Goal: Transaction & Acquisition: Purchase product/service

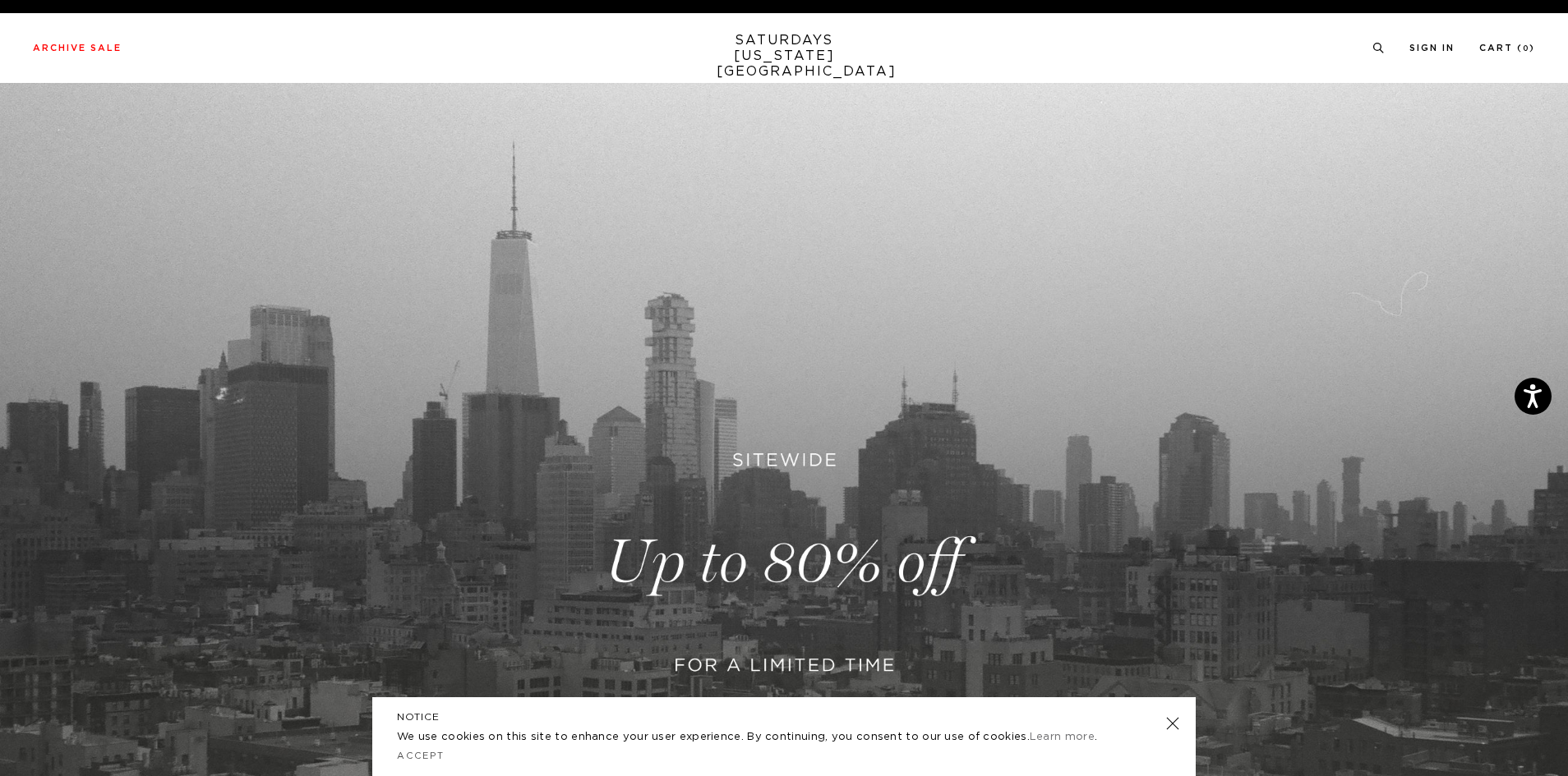
click at [798, 54] on link "SATURDAYS NEW YORK CITY" at bounding box center [785, 56] width 136 height 47
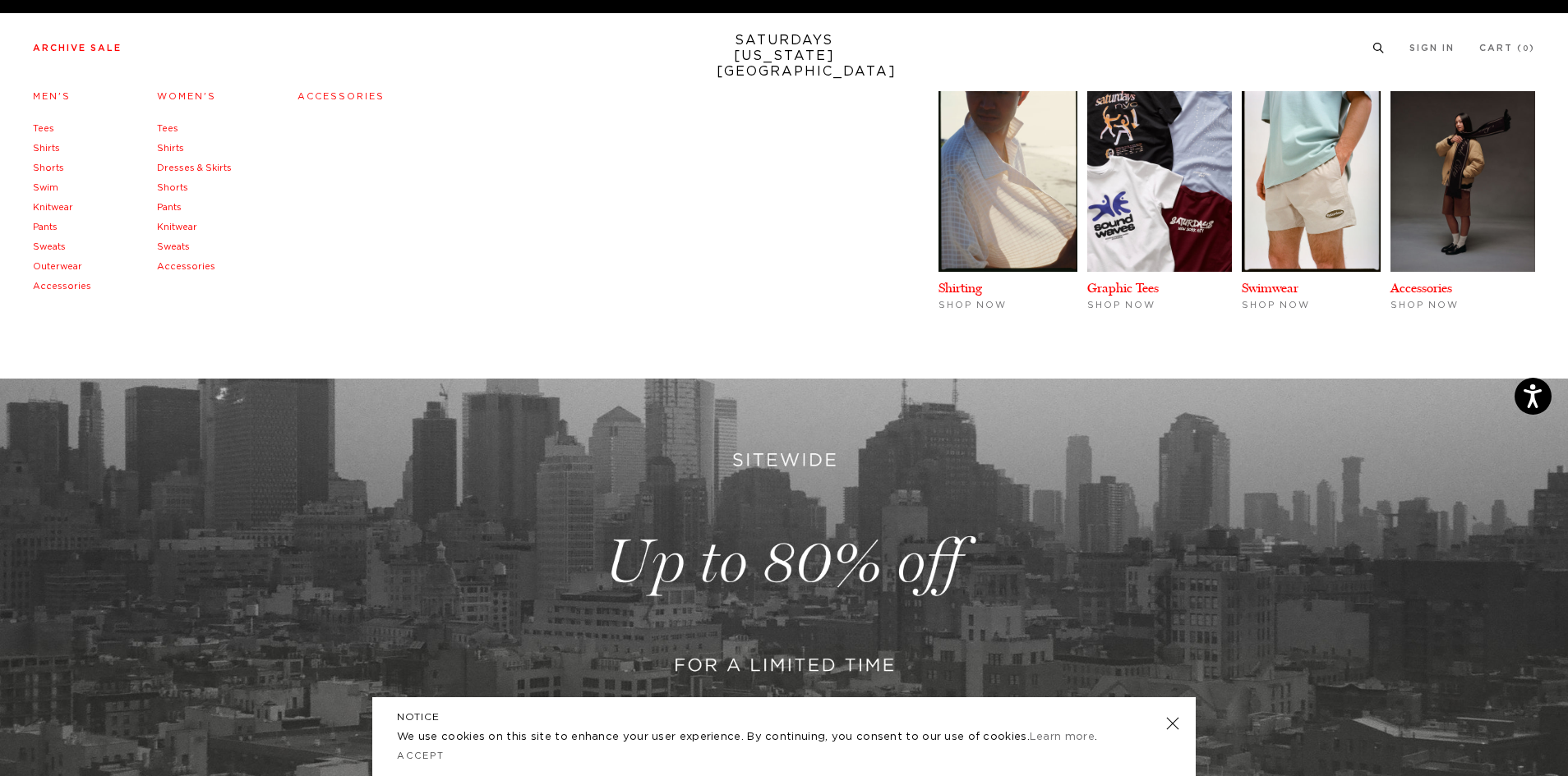
click at [53, 126] on li "Tees" at bounding box center [62, 129] width 59 height 20
click at [46, 126] on link "Tees" at bounding box center [44, 128] width 22 height 9
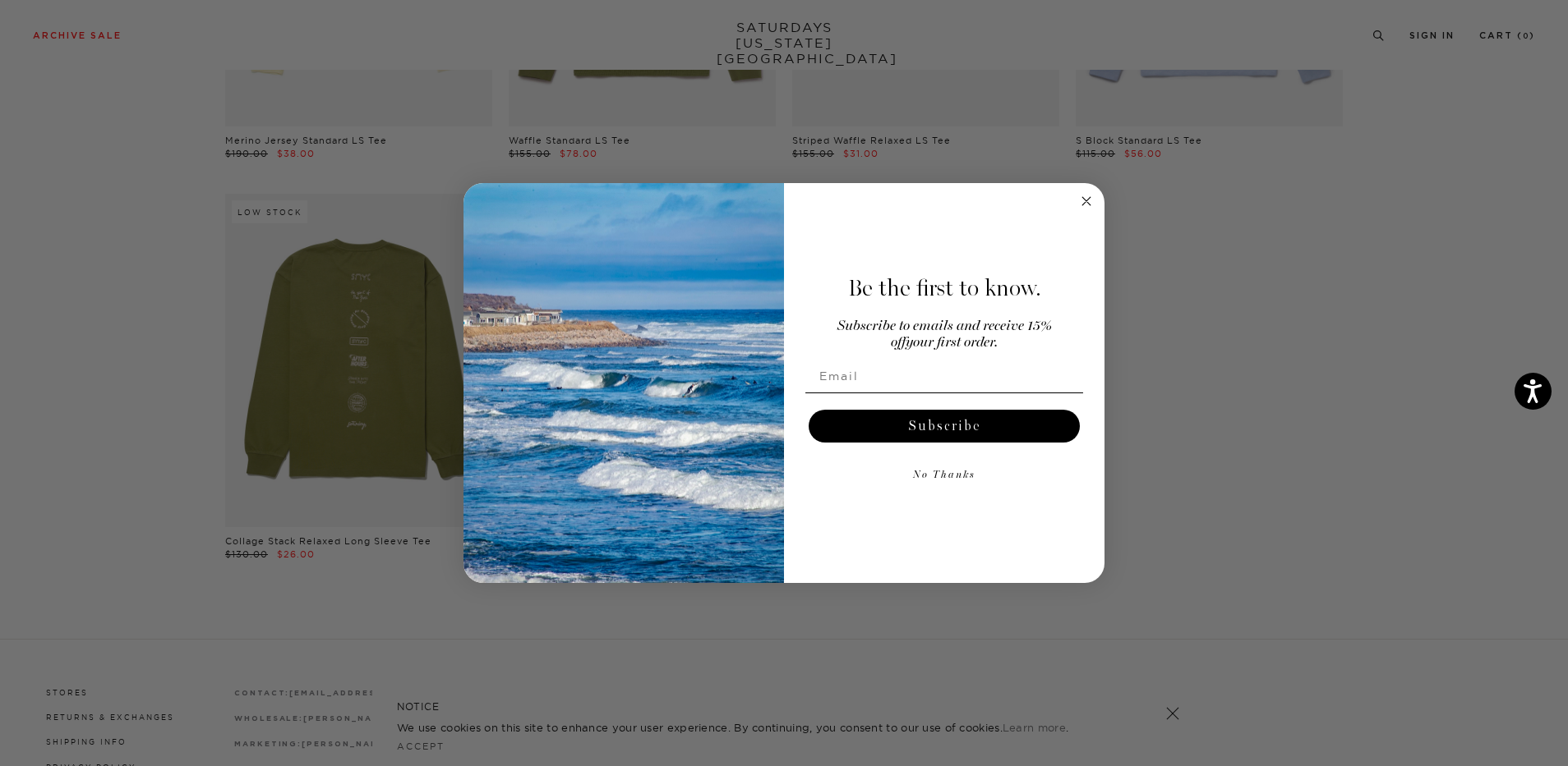
scroll to position [2507, 0]
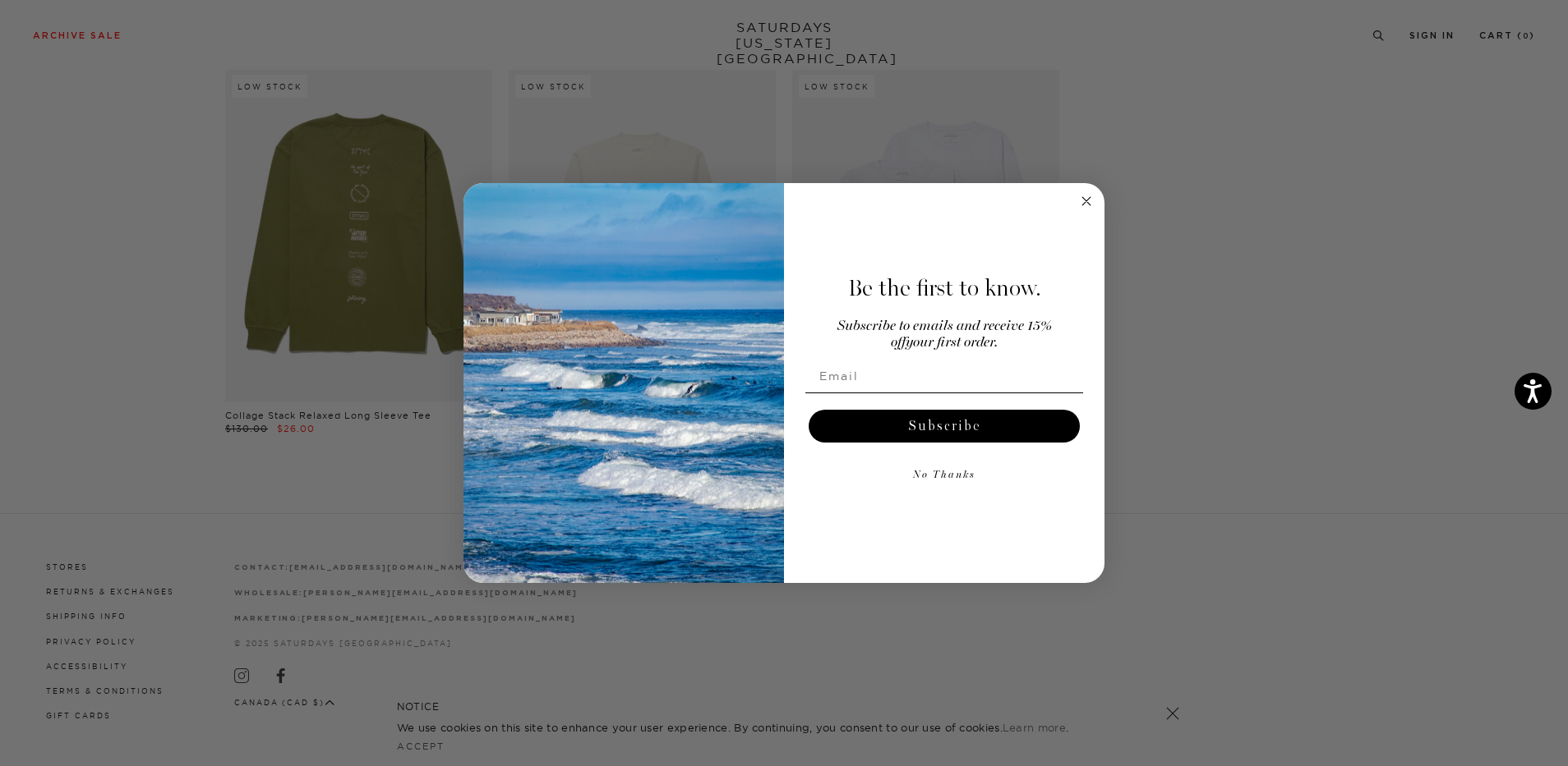
click at [1085, 208] on circle "Close dialog" at bounding box center [1086, 201] width 19 height 19
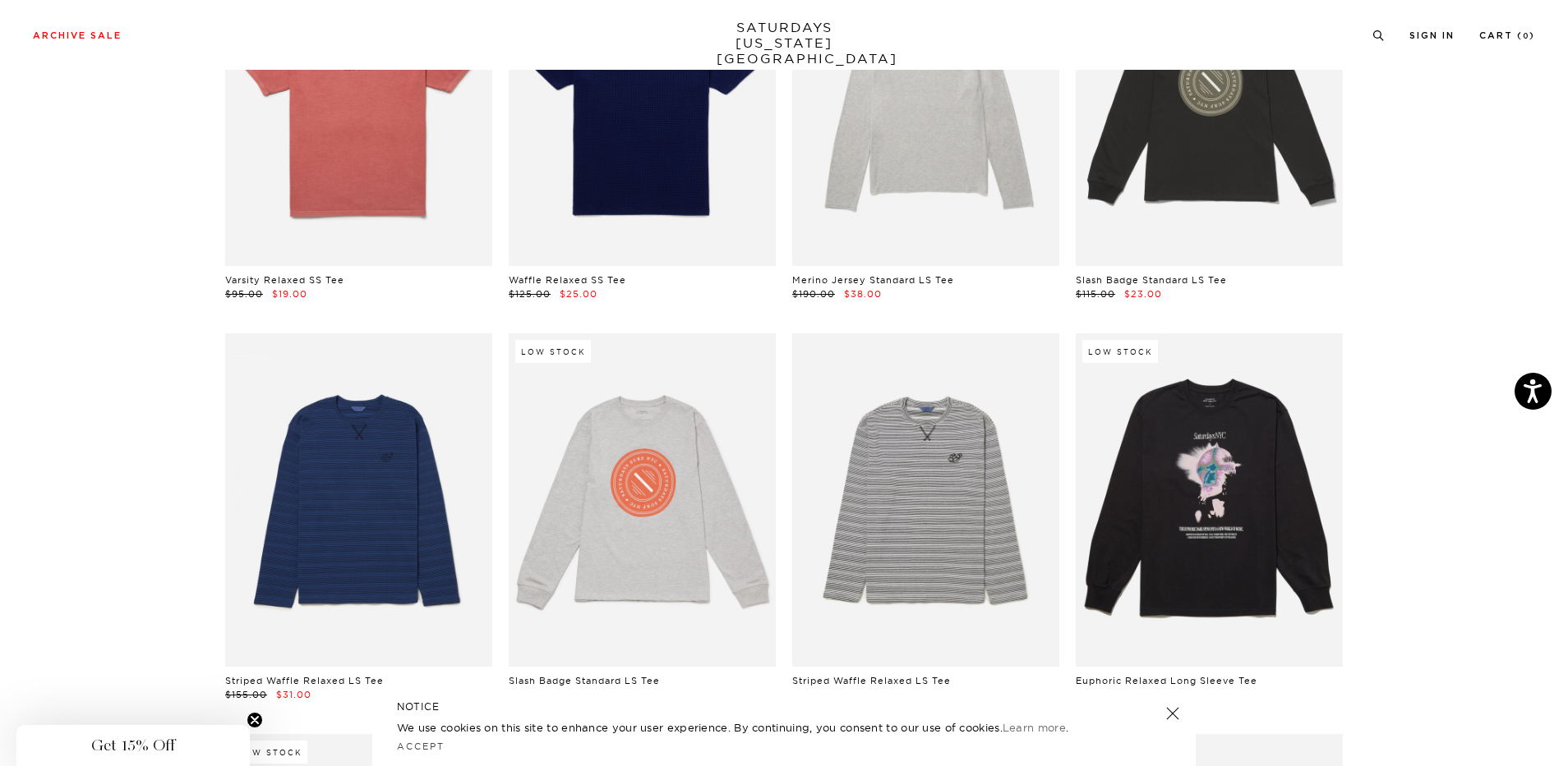
scroll to position [1029, 0]
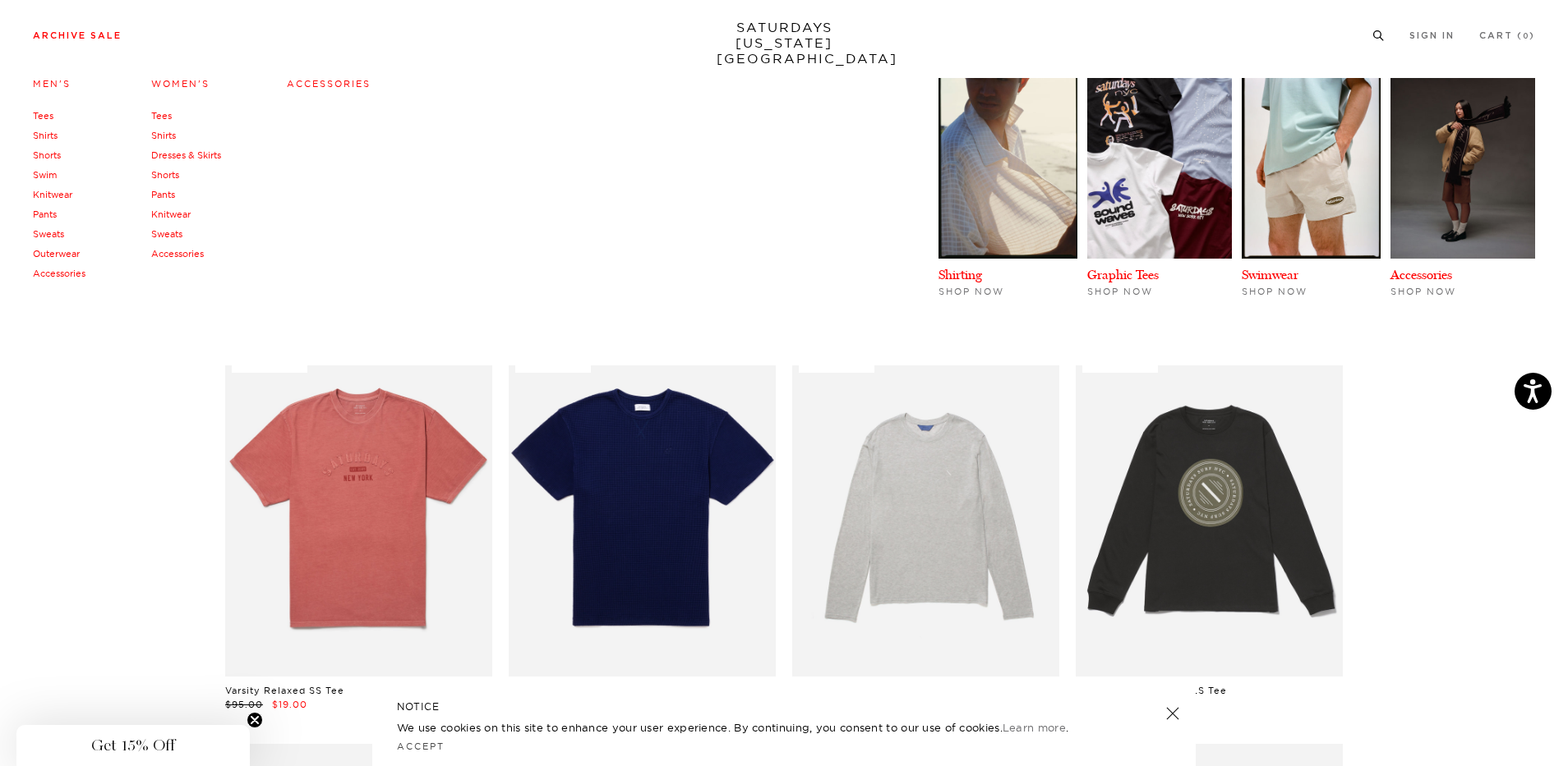
click at [59, 257] on link "Outerwear" at bounding box center [56, 254] width 47 height 12
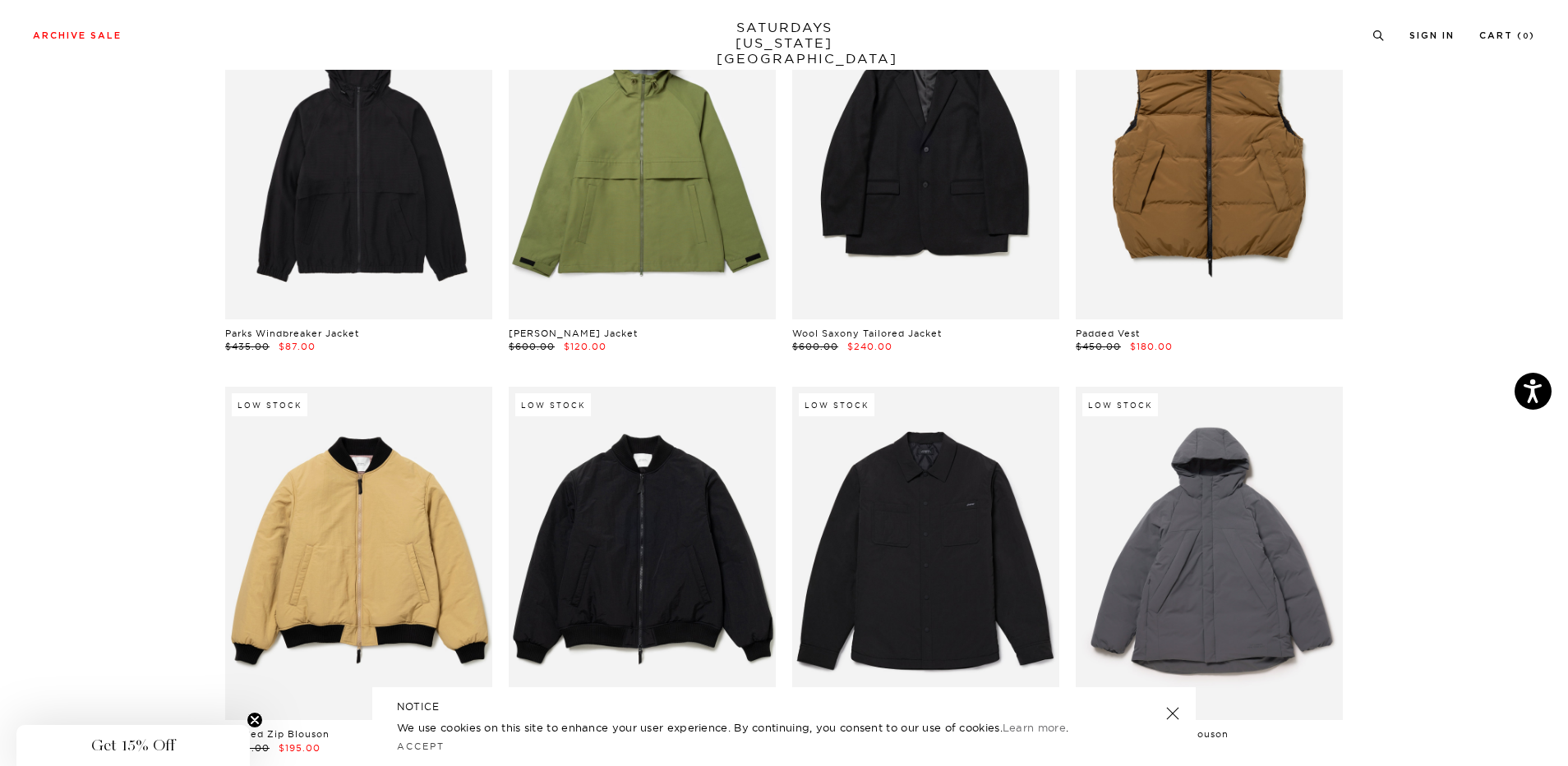
scroll to position [1067, 0]
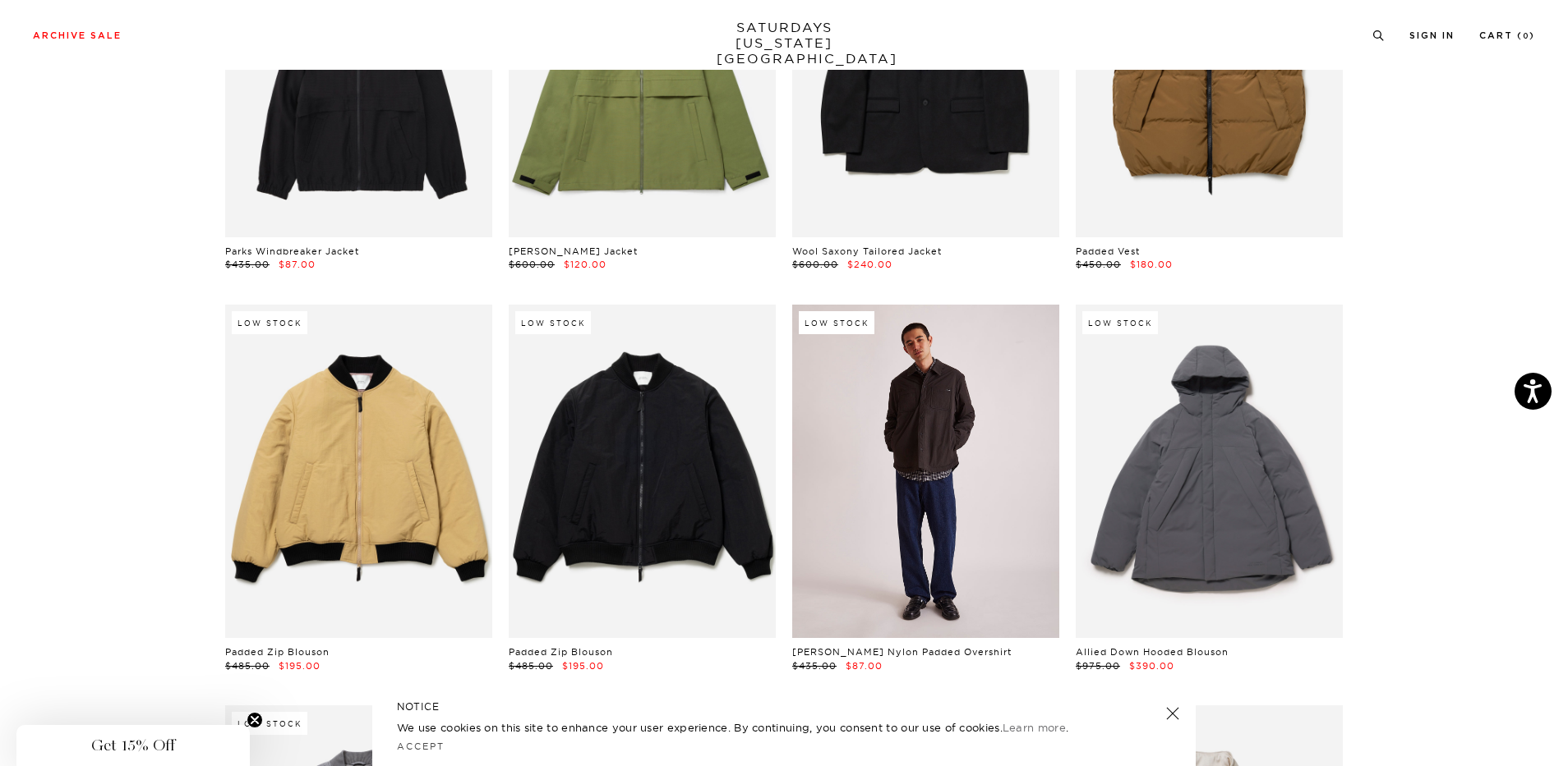
click at [883, 501] on link at bounding box center [926, 471] width 267 height 333
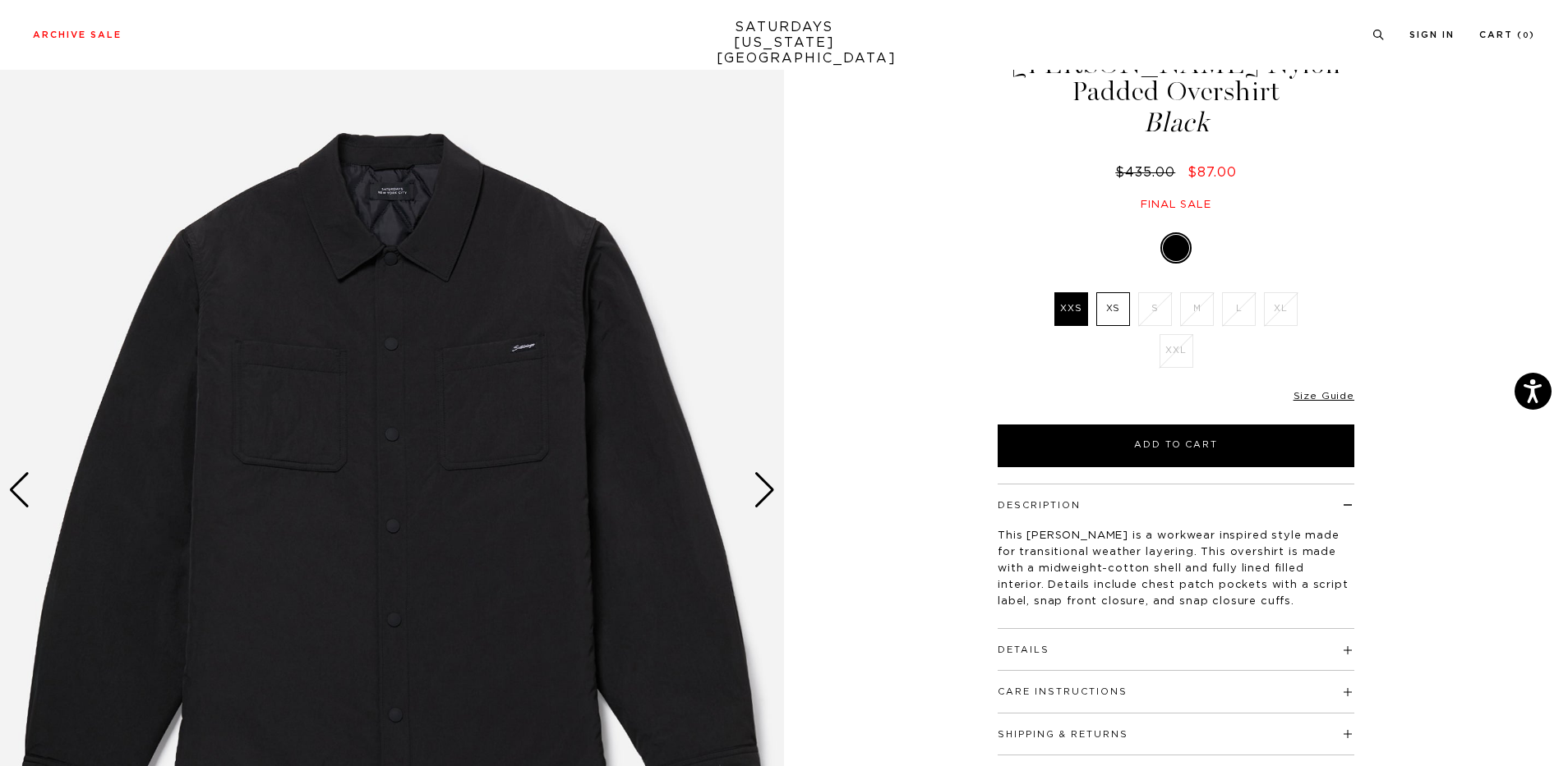
scroll to position [164, 0]
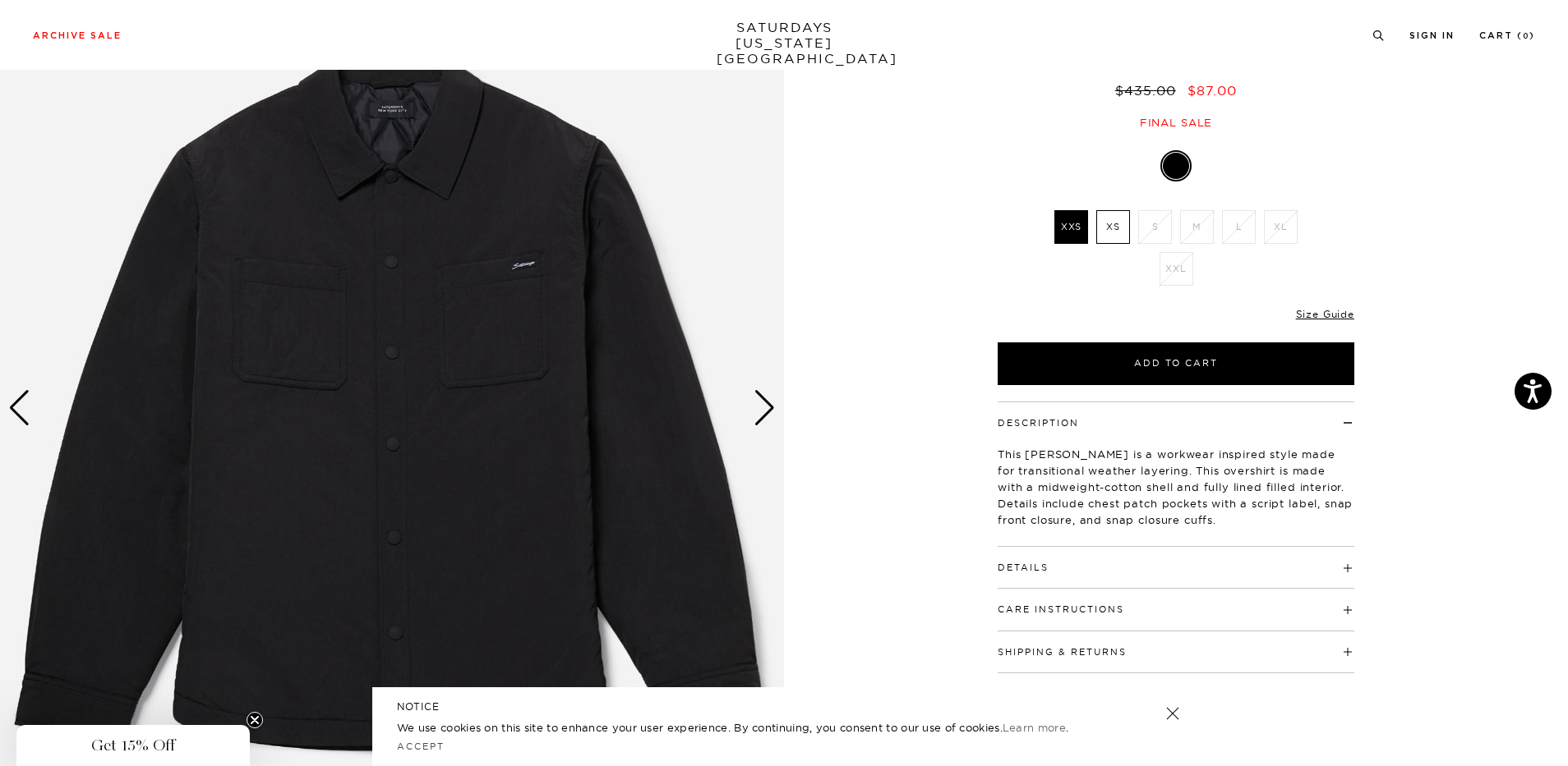
click at [762, 412] on div "Next slide" at bounding box center [765, 408] width 22 height 36
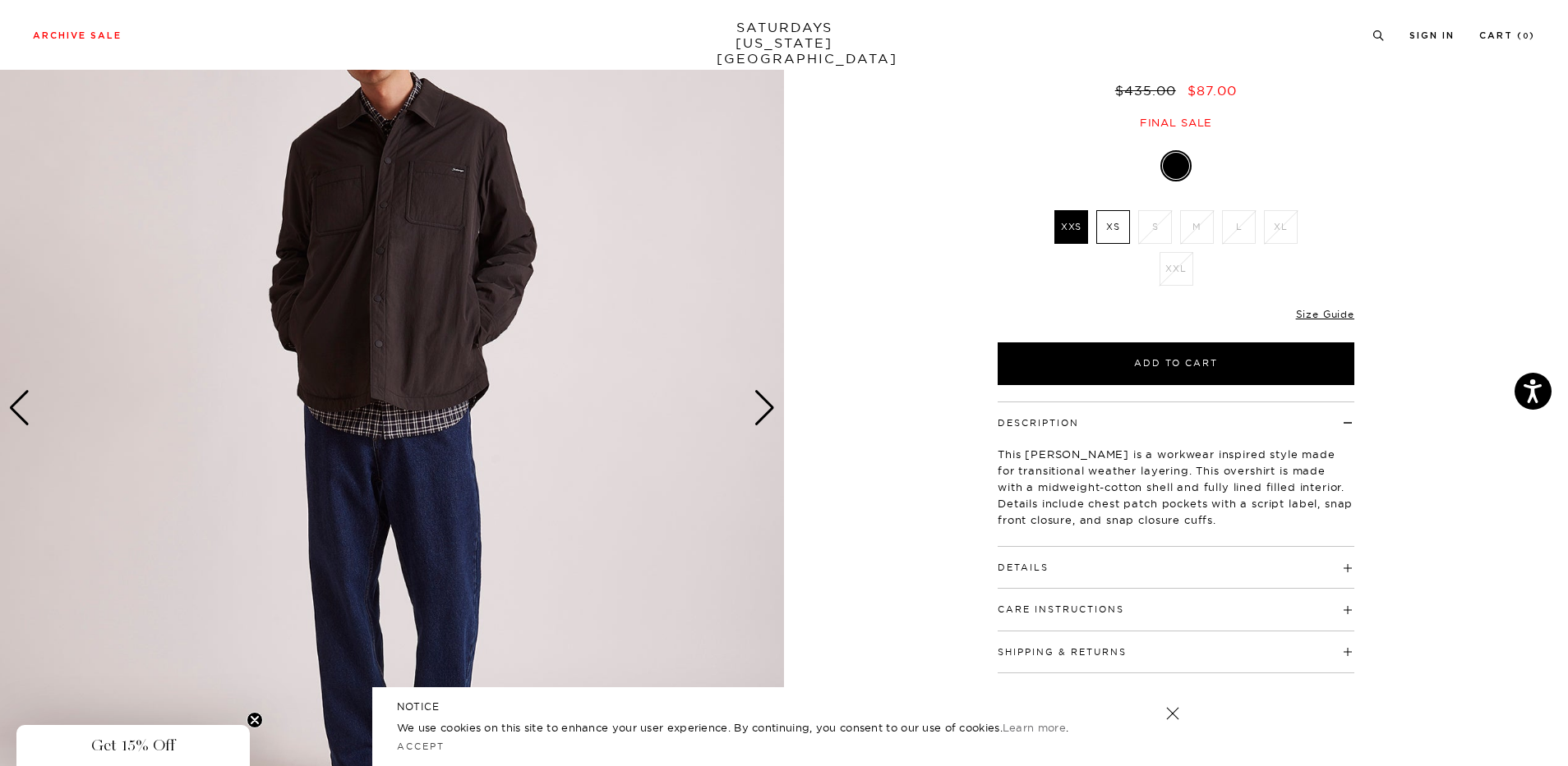
click at [762, 412] on div "Next slide" at bounding box center [765, 408] width 22 height 36
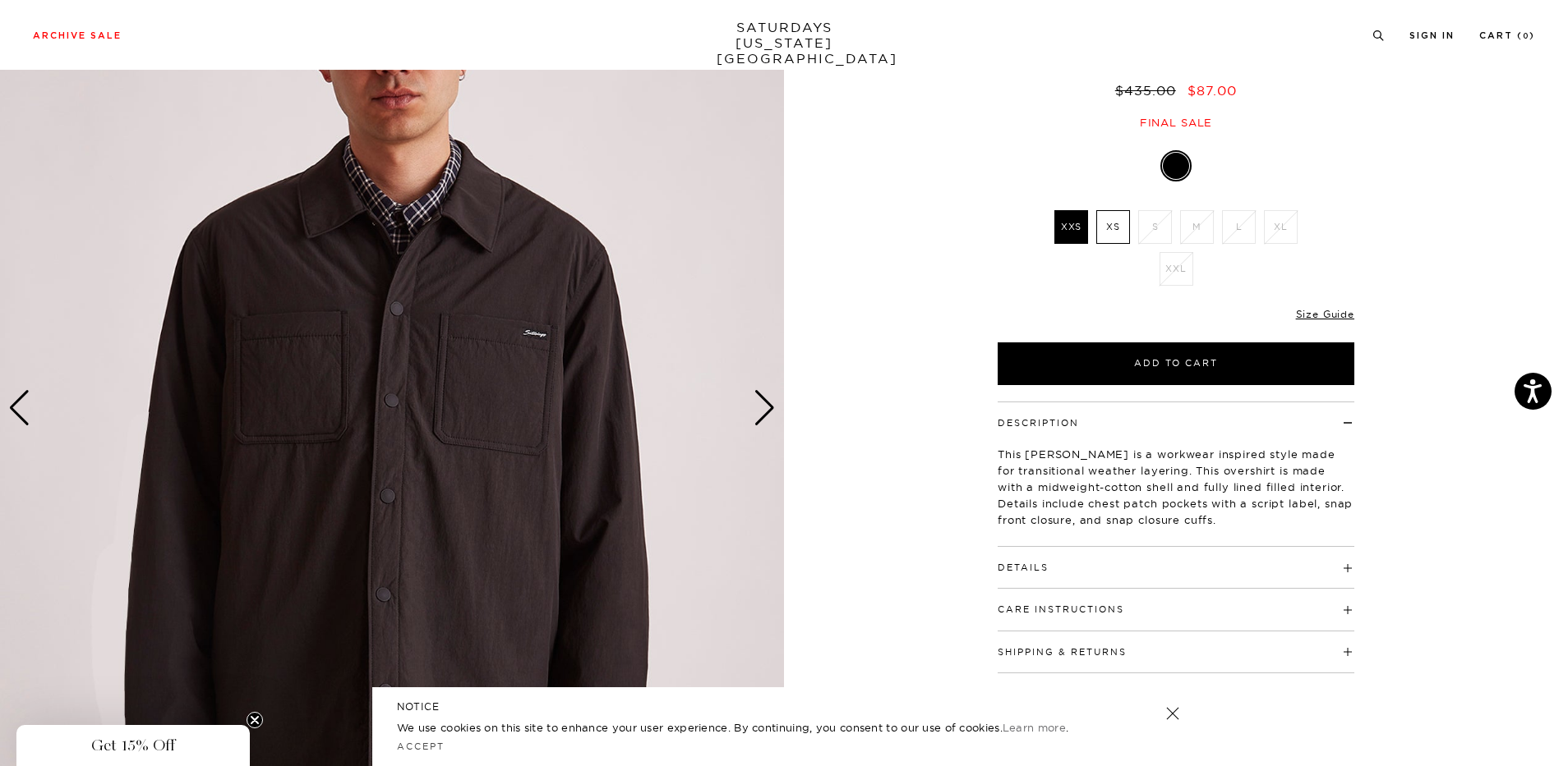
click at [762, 412] on div "Next slide" at bounding box center [765, 408] width 22 height 36
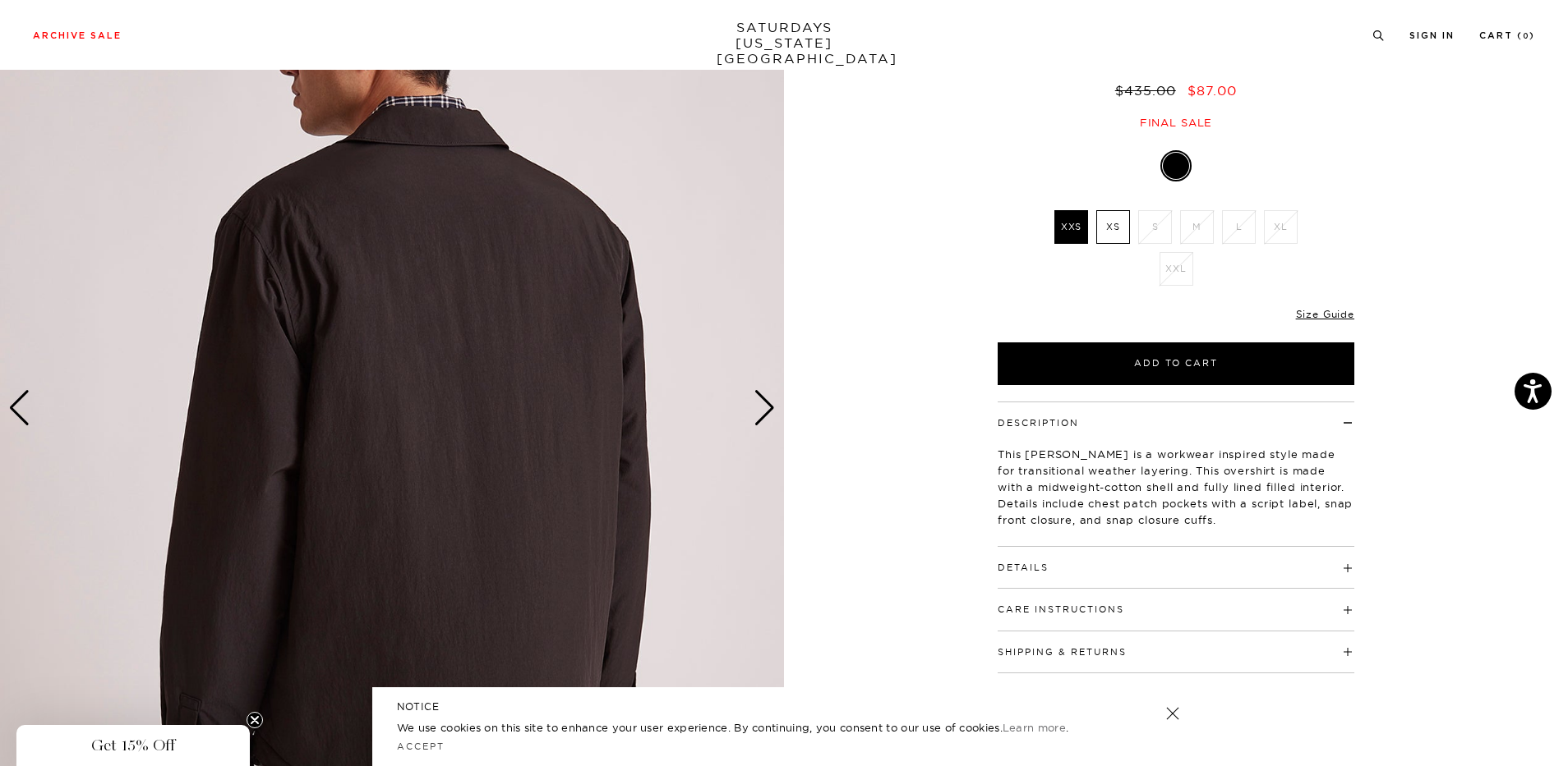
click at [762, 412] on div "Next slide" at bounding box center [765, 408] width 22 height 36
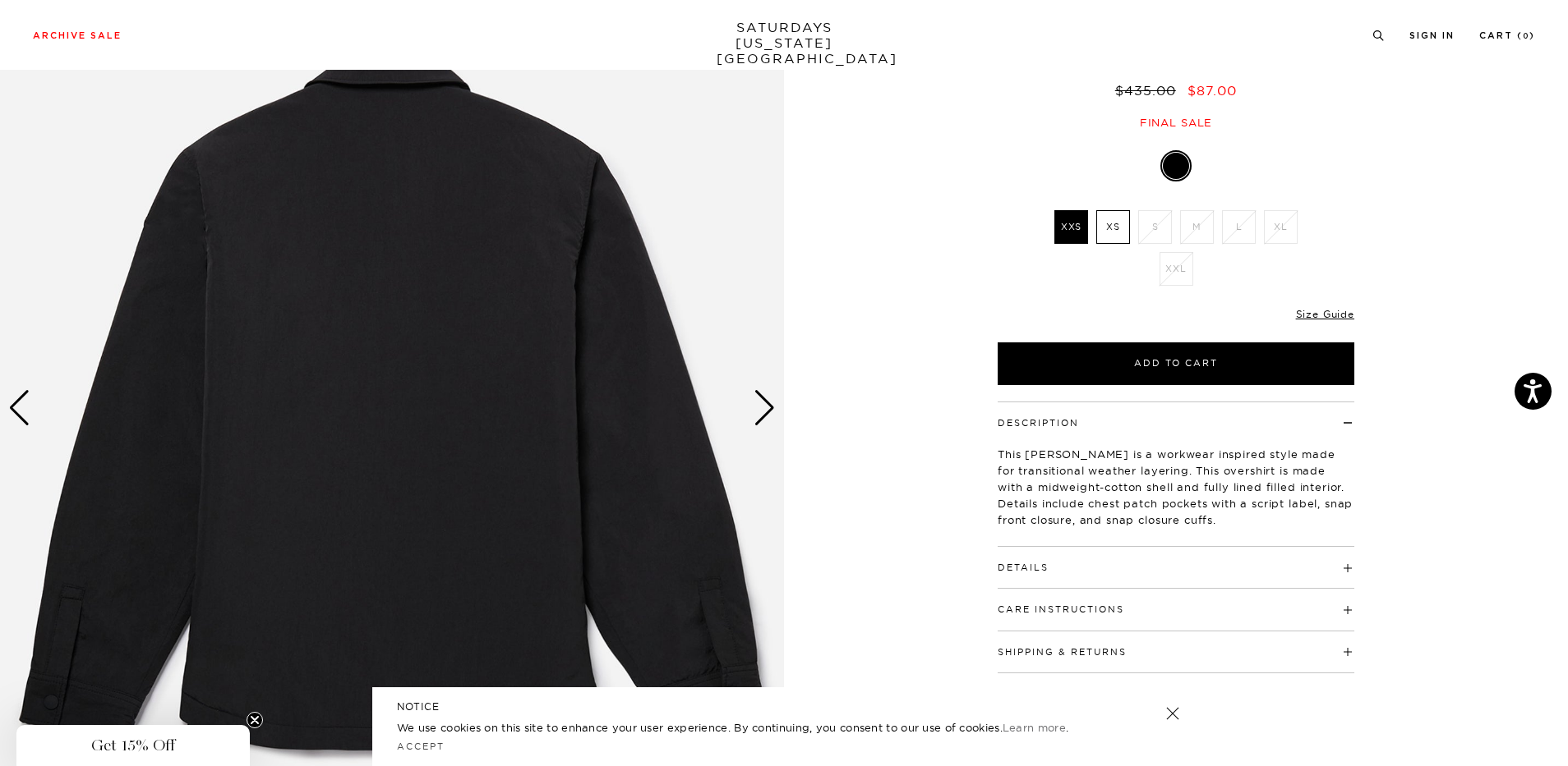
click at [762, 412] on div "Next slide" at bounding box center [765, 408] width 22 height 36
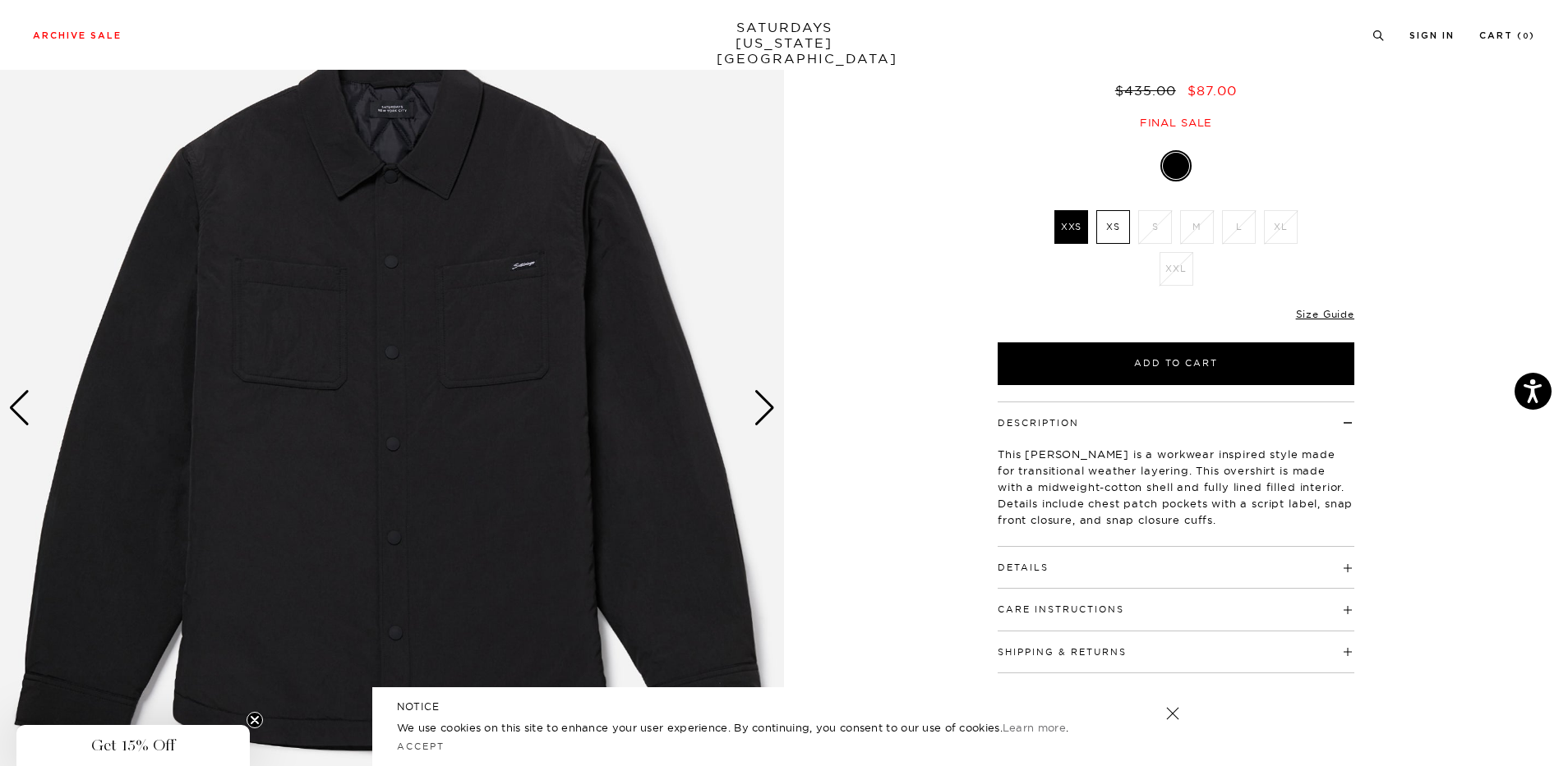
click at [762, 412] on div "Next slide" at bounding box center [765, 408] width 22 height 36
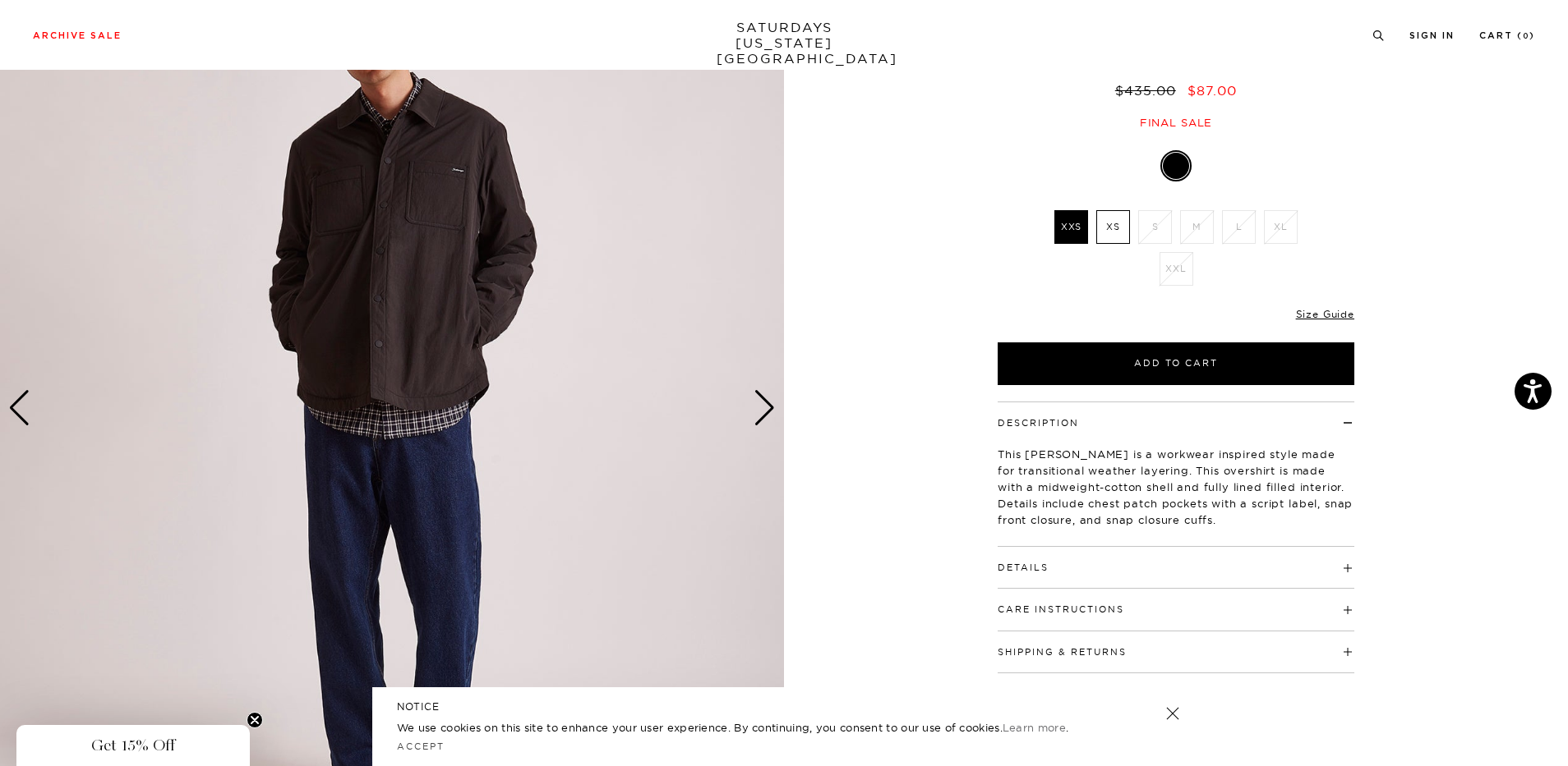
click at [762, 412] on div "Next slide" at bounding box center [765, 408] width 22 height 36
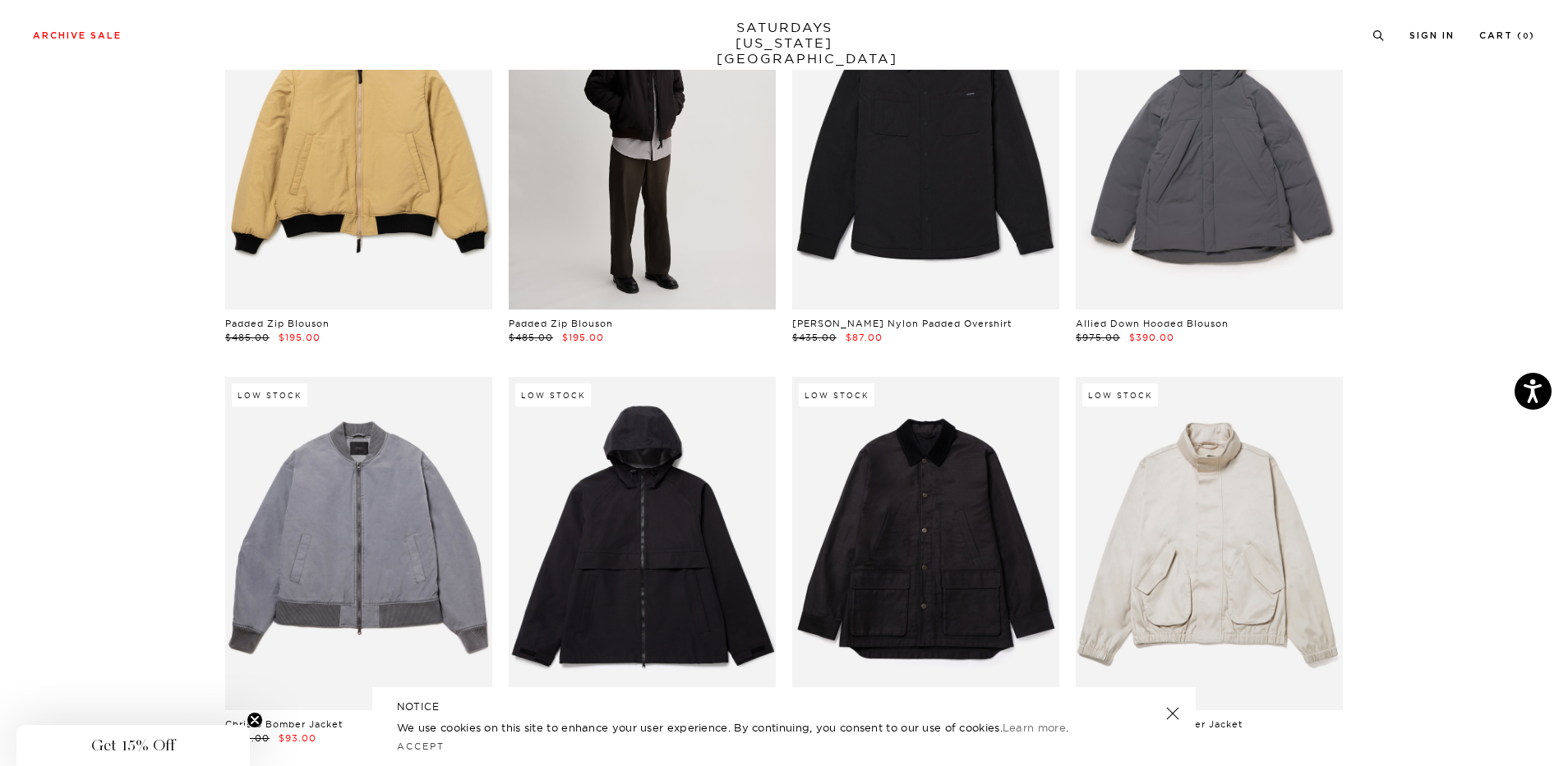
scroll to position [1478, 0]
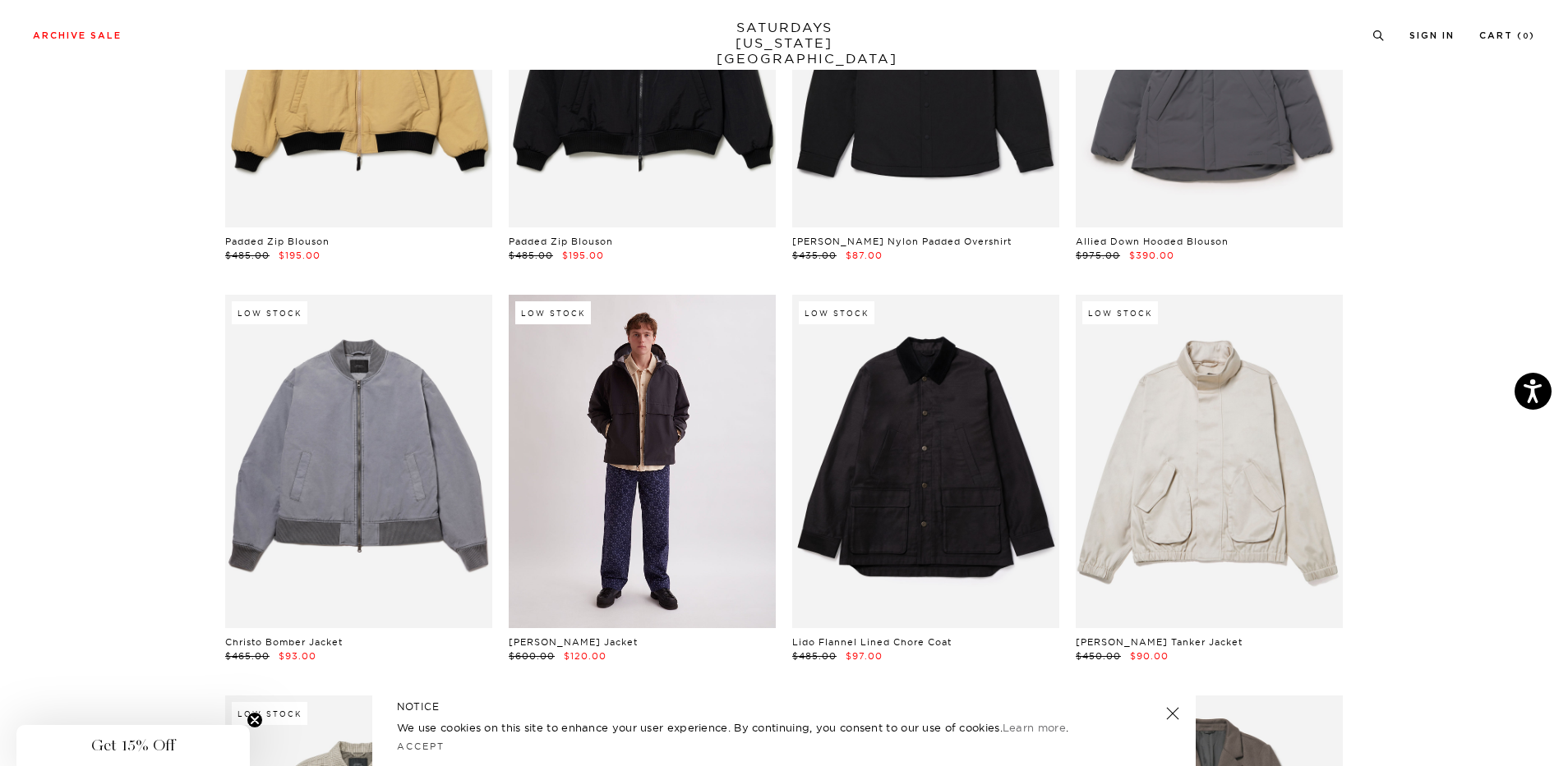
click at [610, 477] on link at bounding box center [642, 461] width 267 height 333
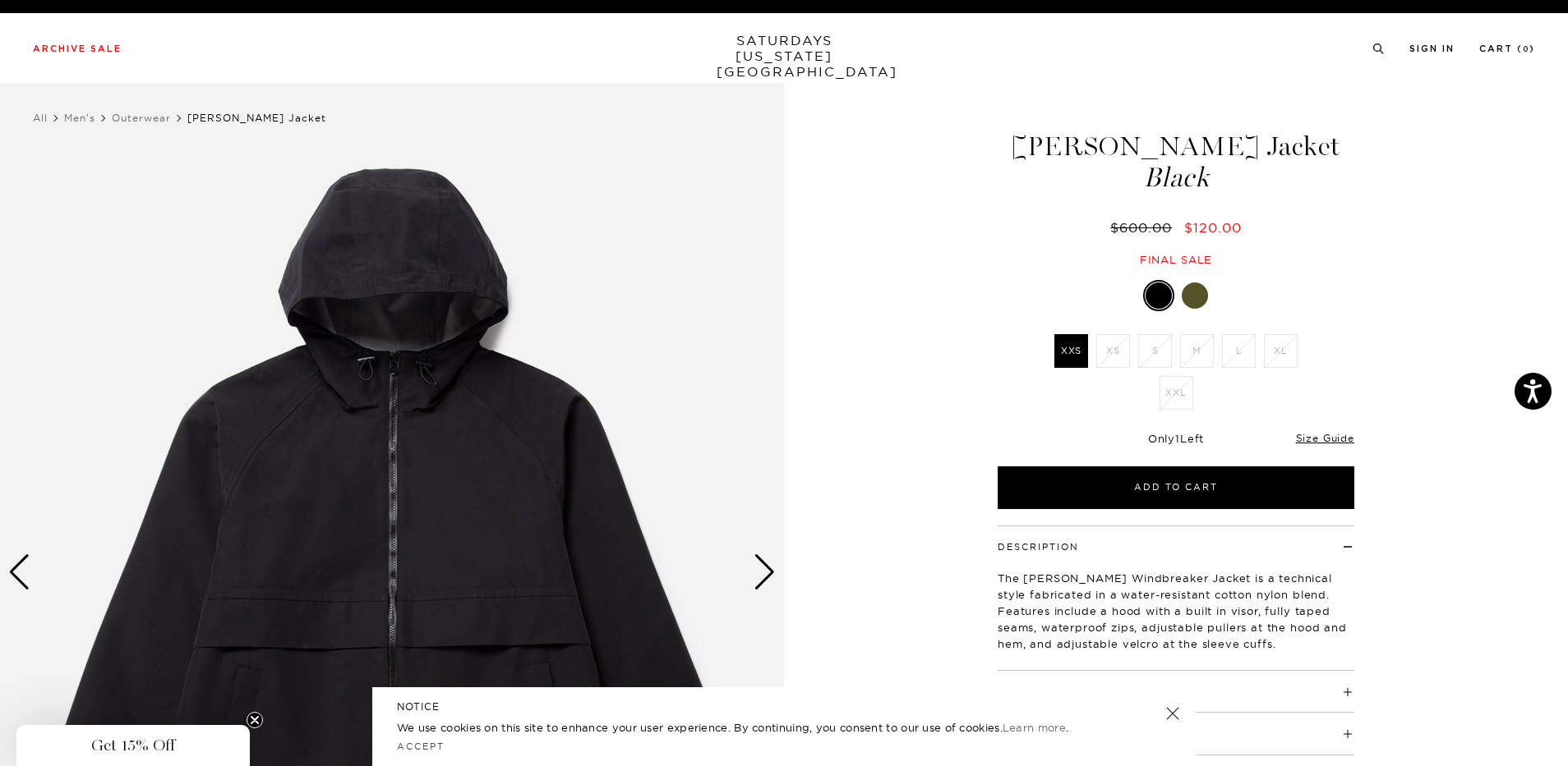
scroll to position [164, 0]
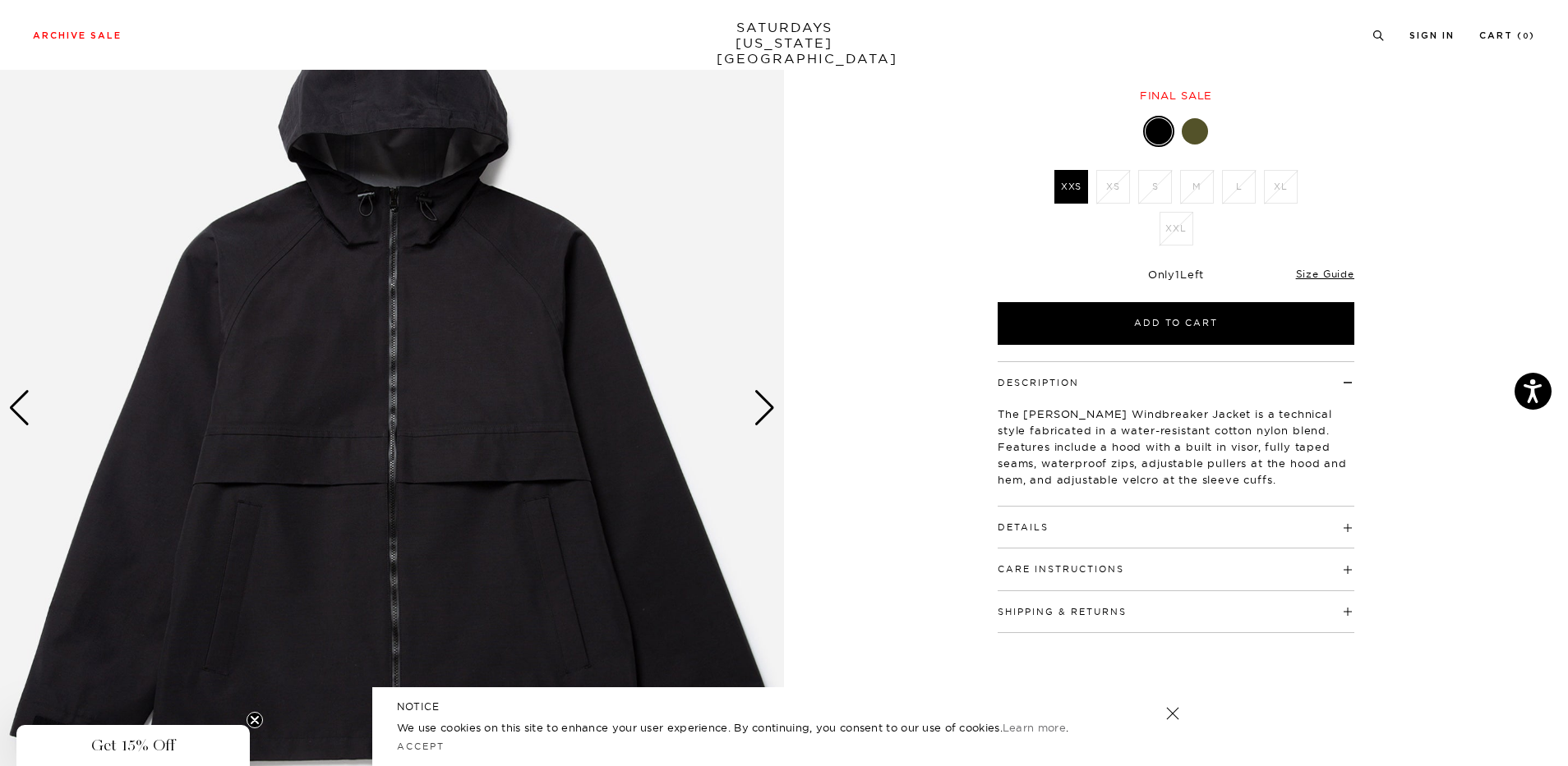
click at [769, 413] on div "Next slide" at bounding box center [765, 408] width 22 height 36
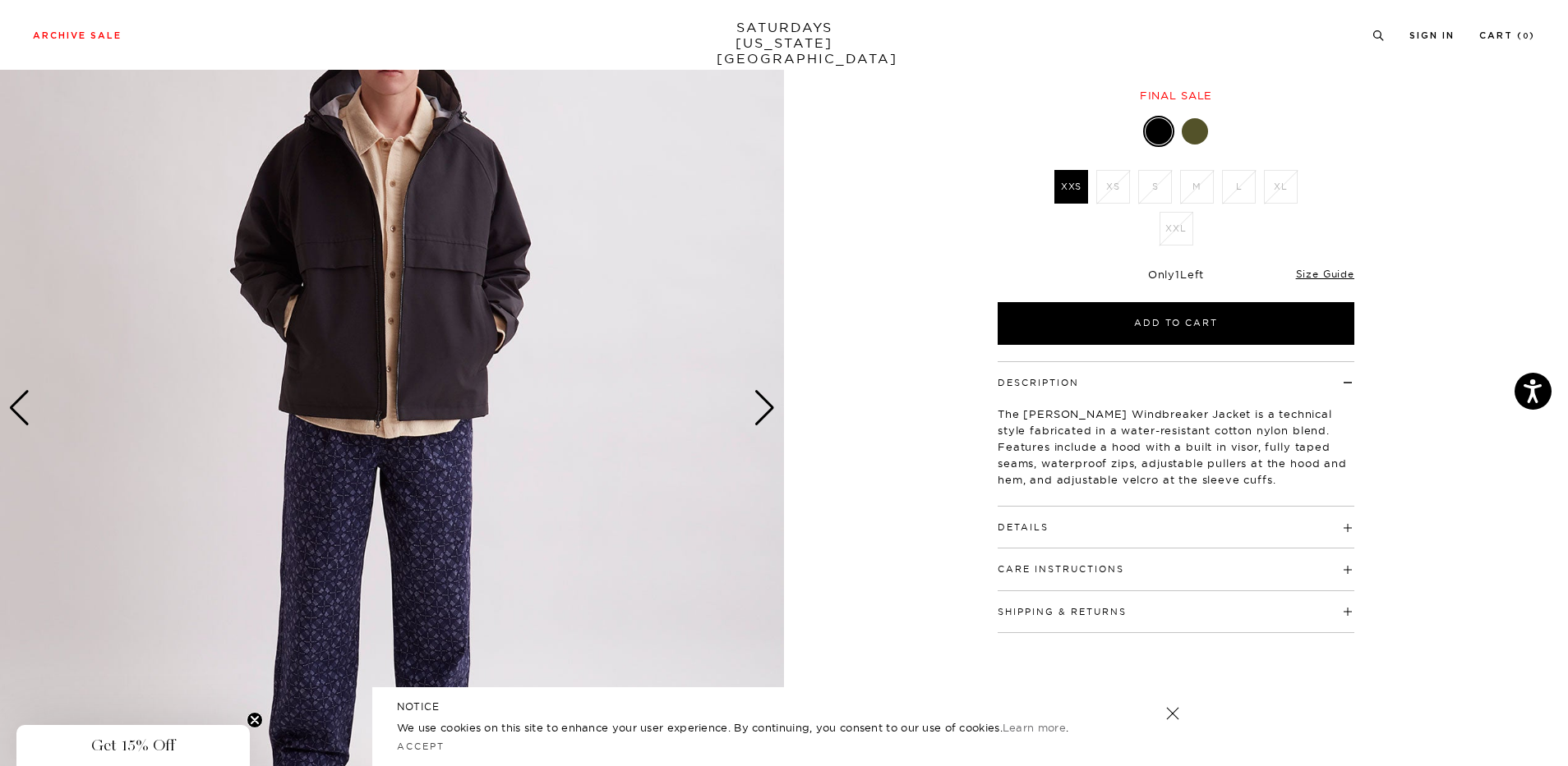
click at [769, 413] on div "Next slide" at bounding box center [765, 408] width 22 height 36
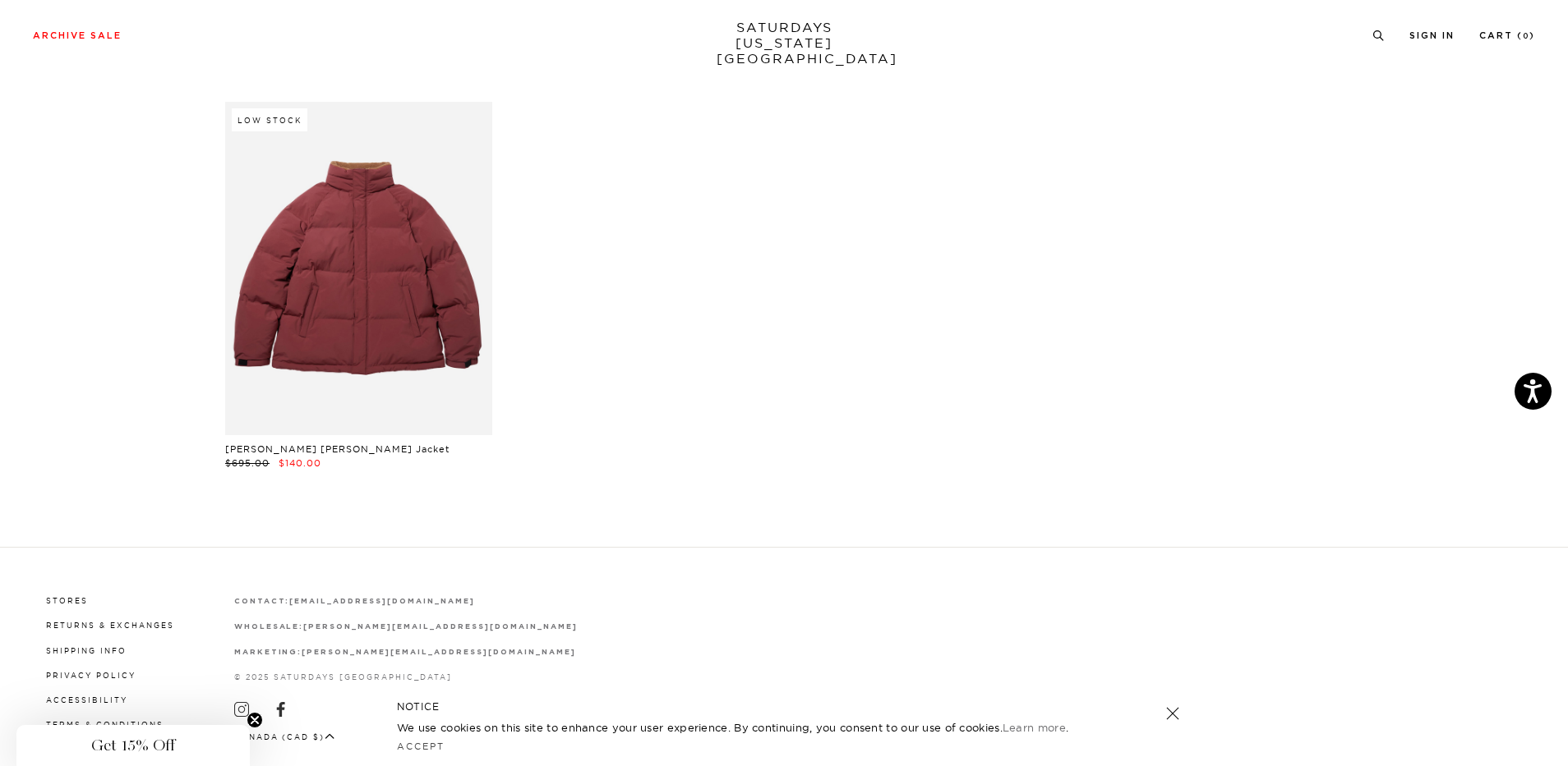
scroll to position [2909, 0]
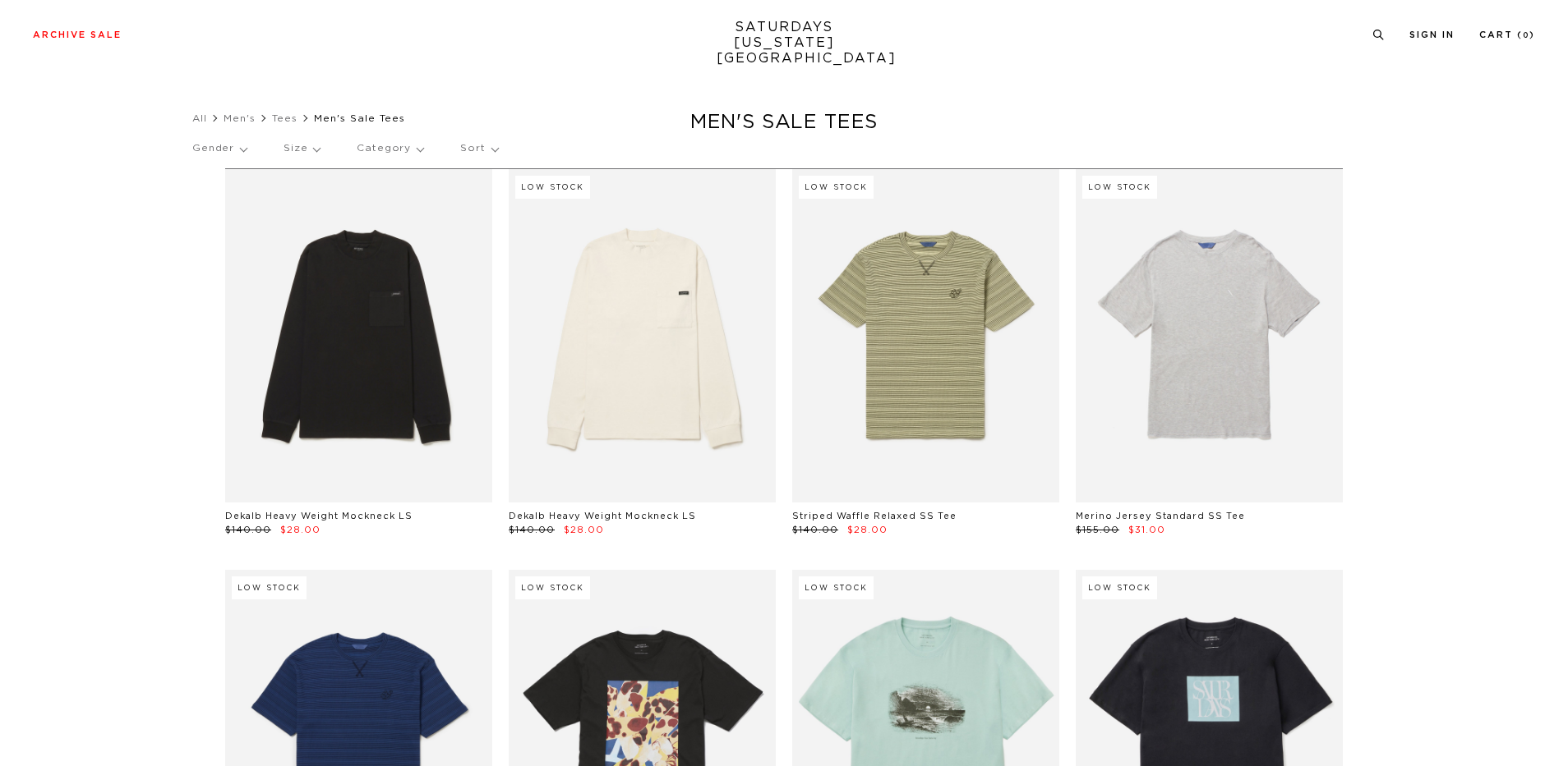
scroll to position [1029, 0]
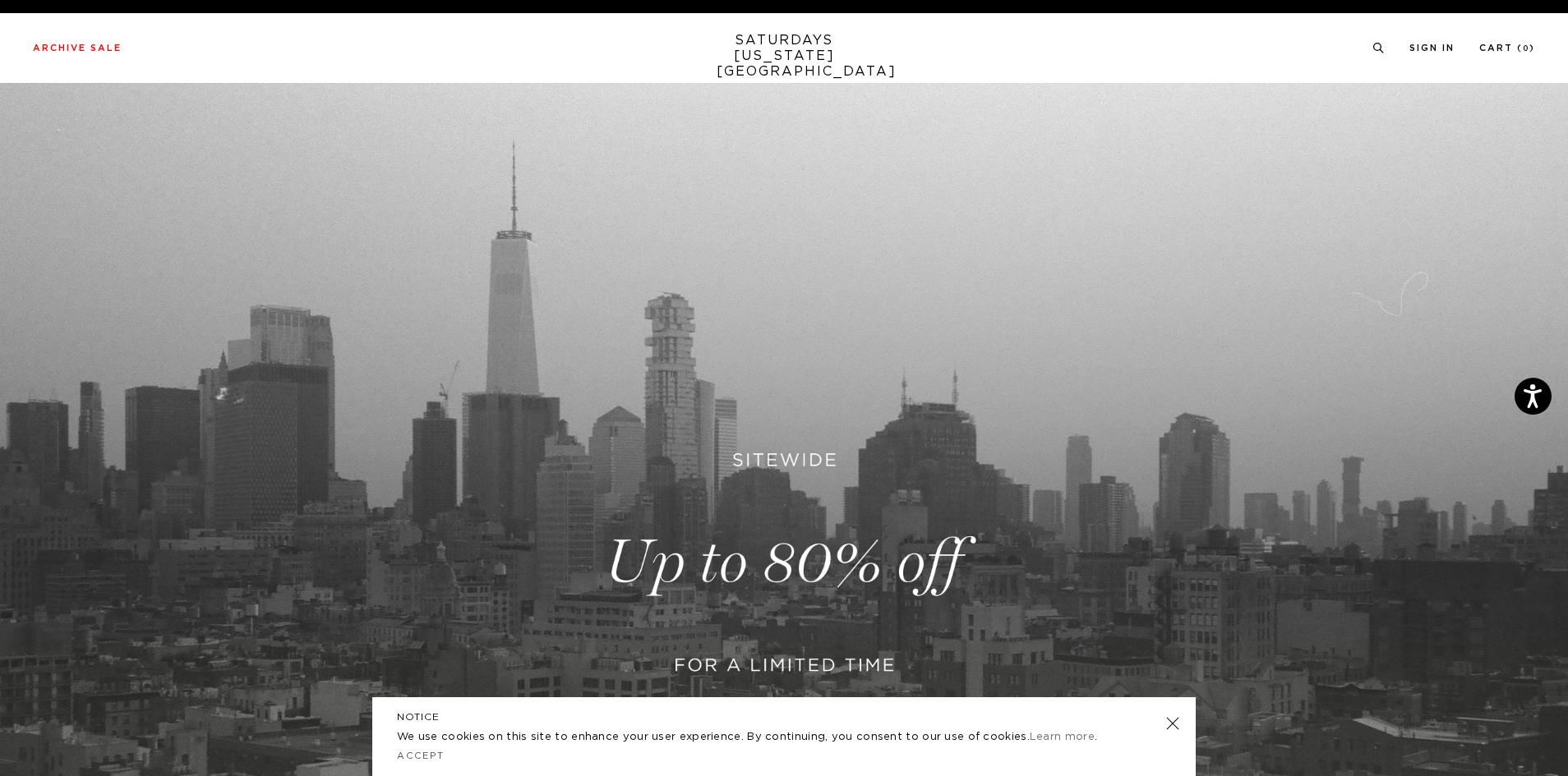
click at [788, 52] on link "SATURDAYS NEW YORK CITY" at bounding box center [785, 56] width 136 height 47
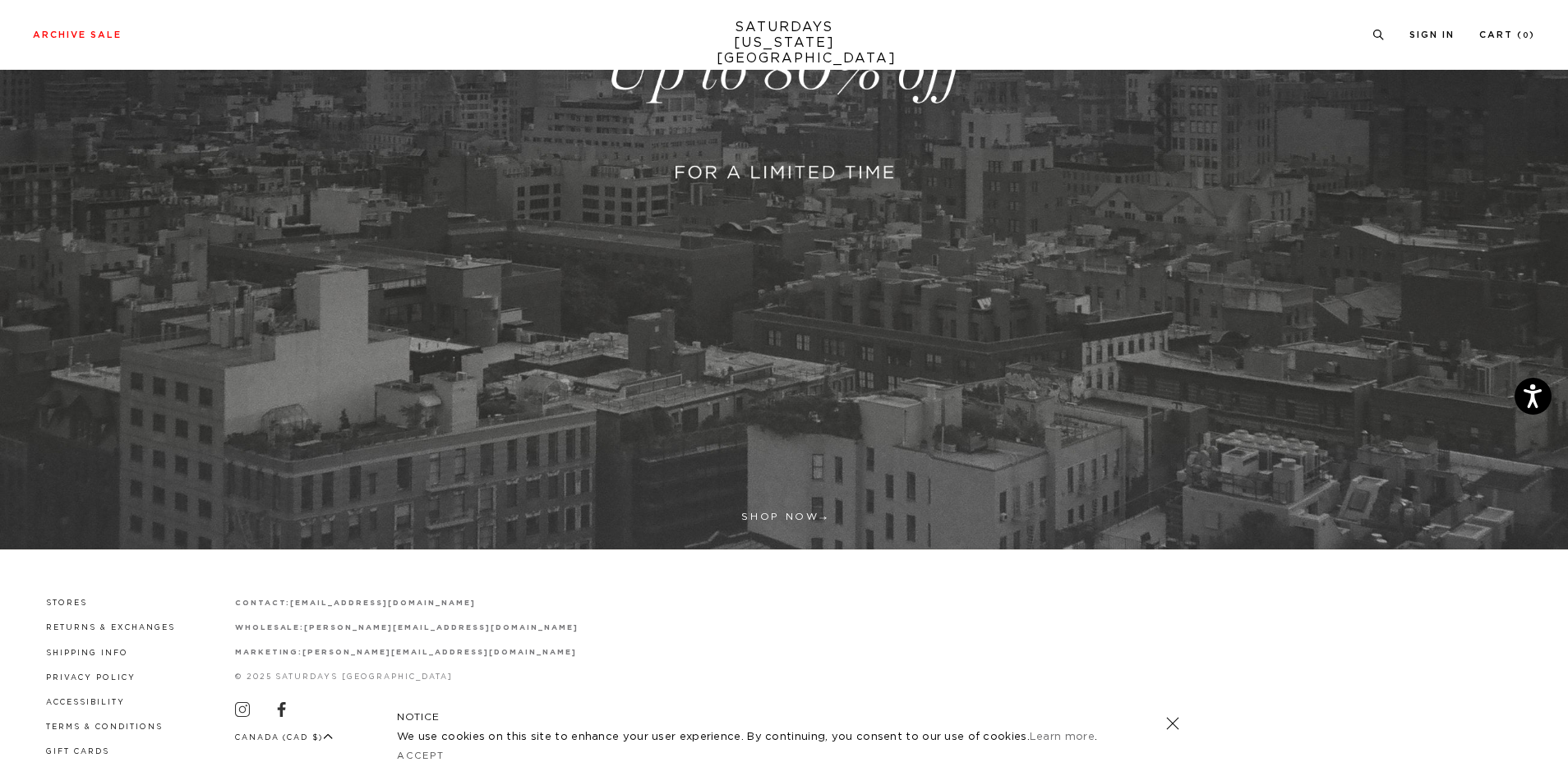
scroll to position [520, 0]
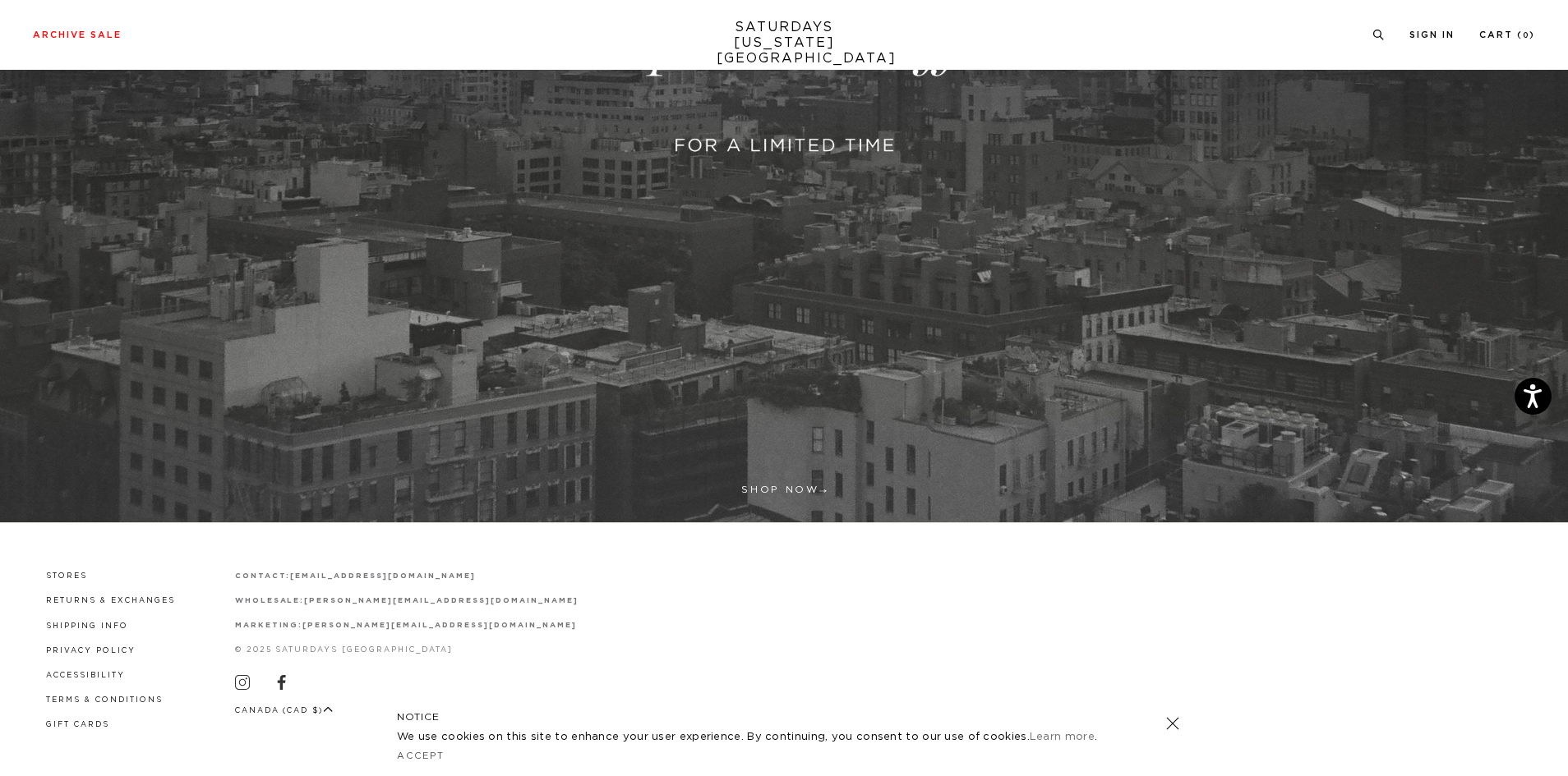
click at [794, 484] on link at bounding box center [784, 43] width 1568 height 959
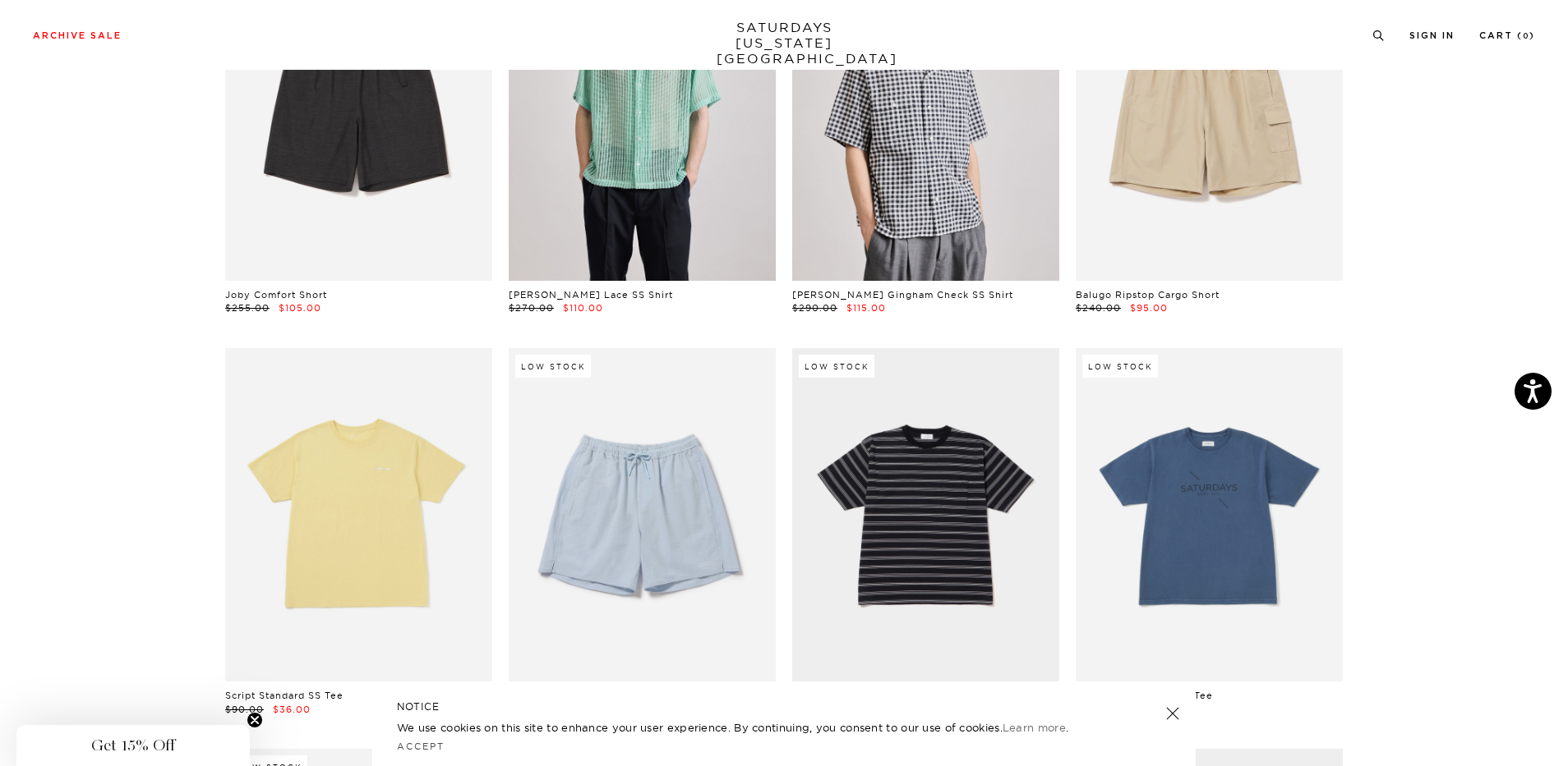
scroll to position [2382, 0]
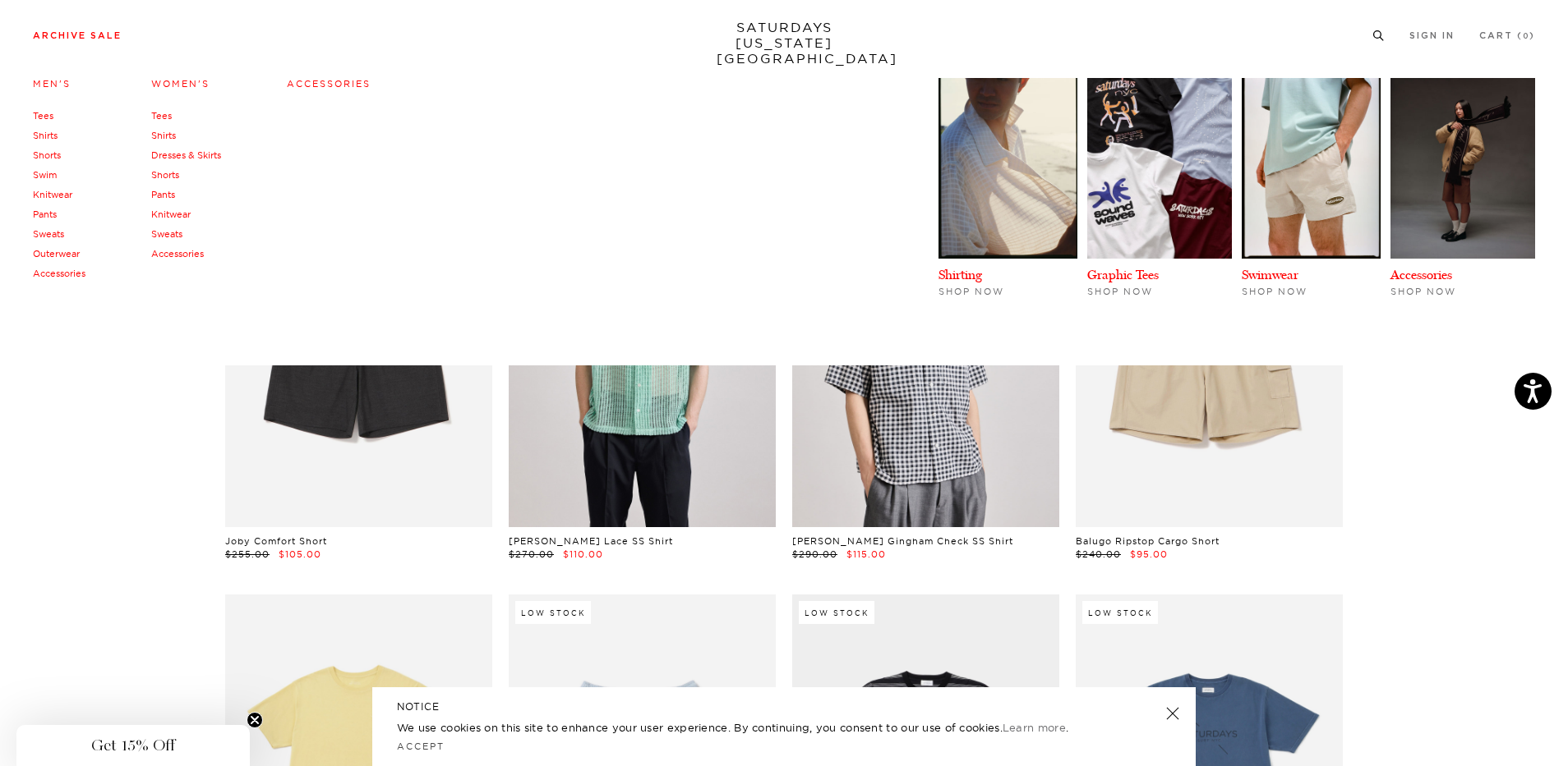
click at [52, 172] on link "Swim" at bounding box center [44, 175] width 23 height 12
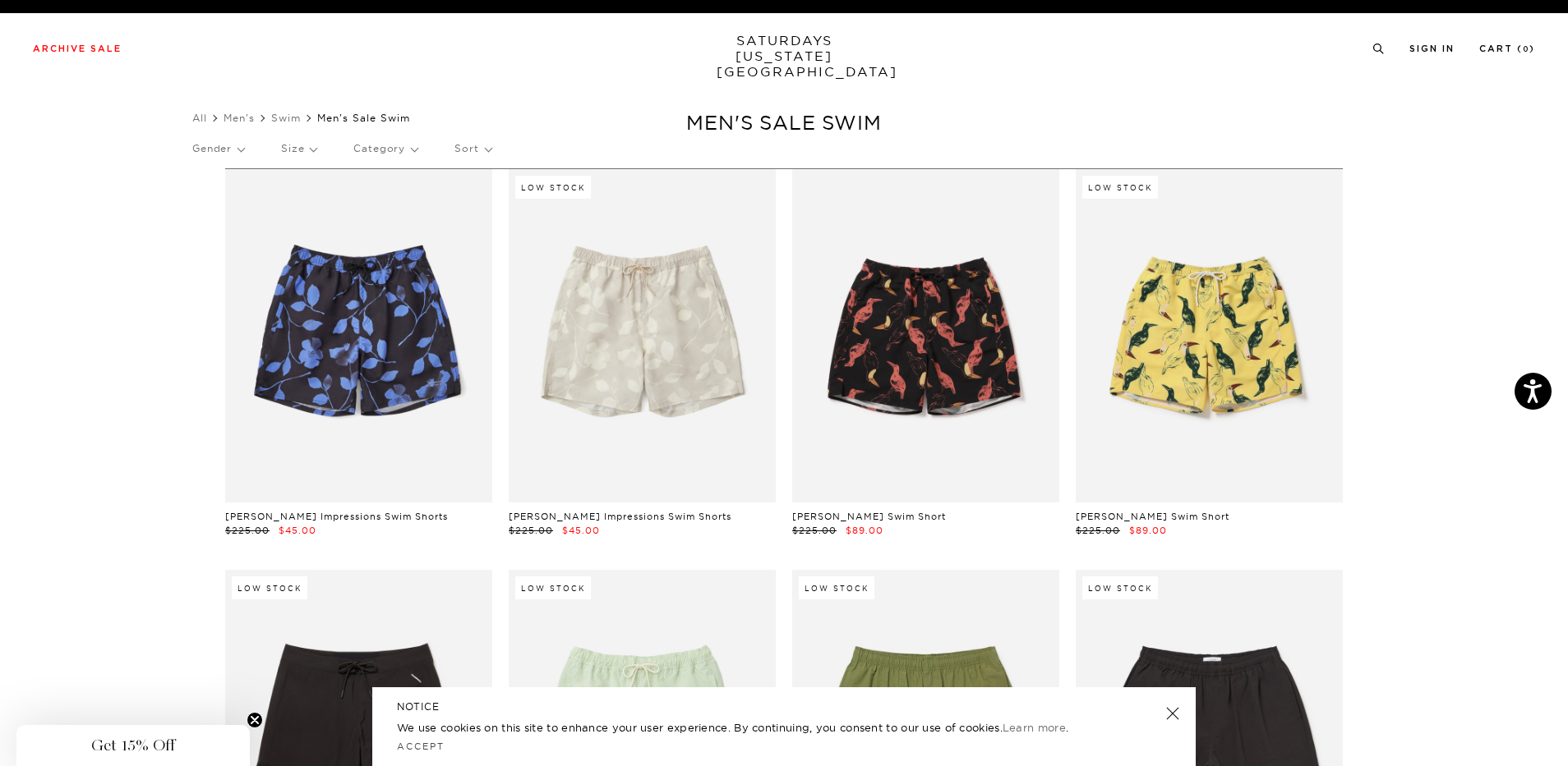
click at [1179, 718] on link at bounding box center [1172, 713] width 23 height 23
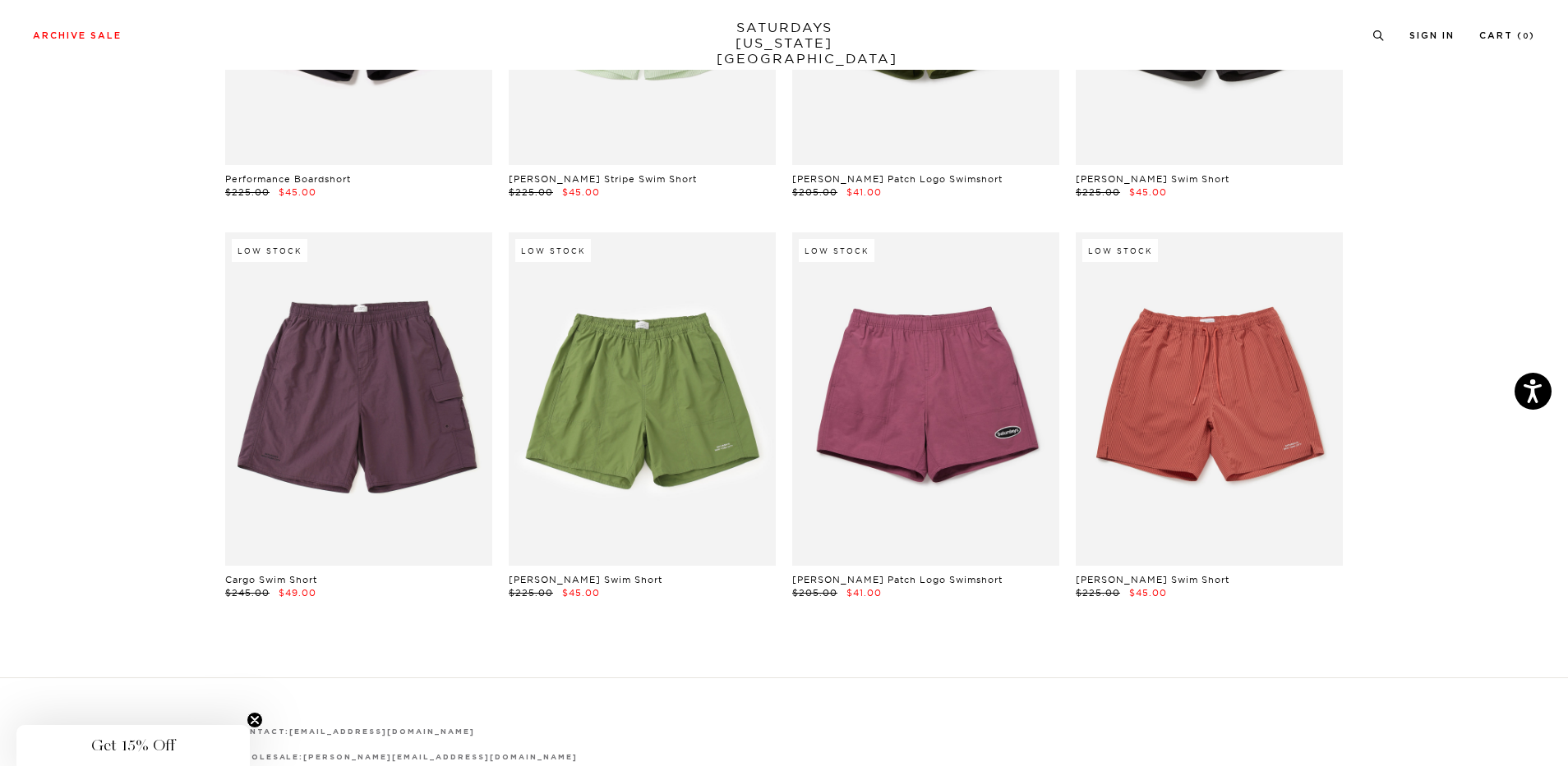
scroll to position [903, 0]
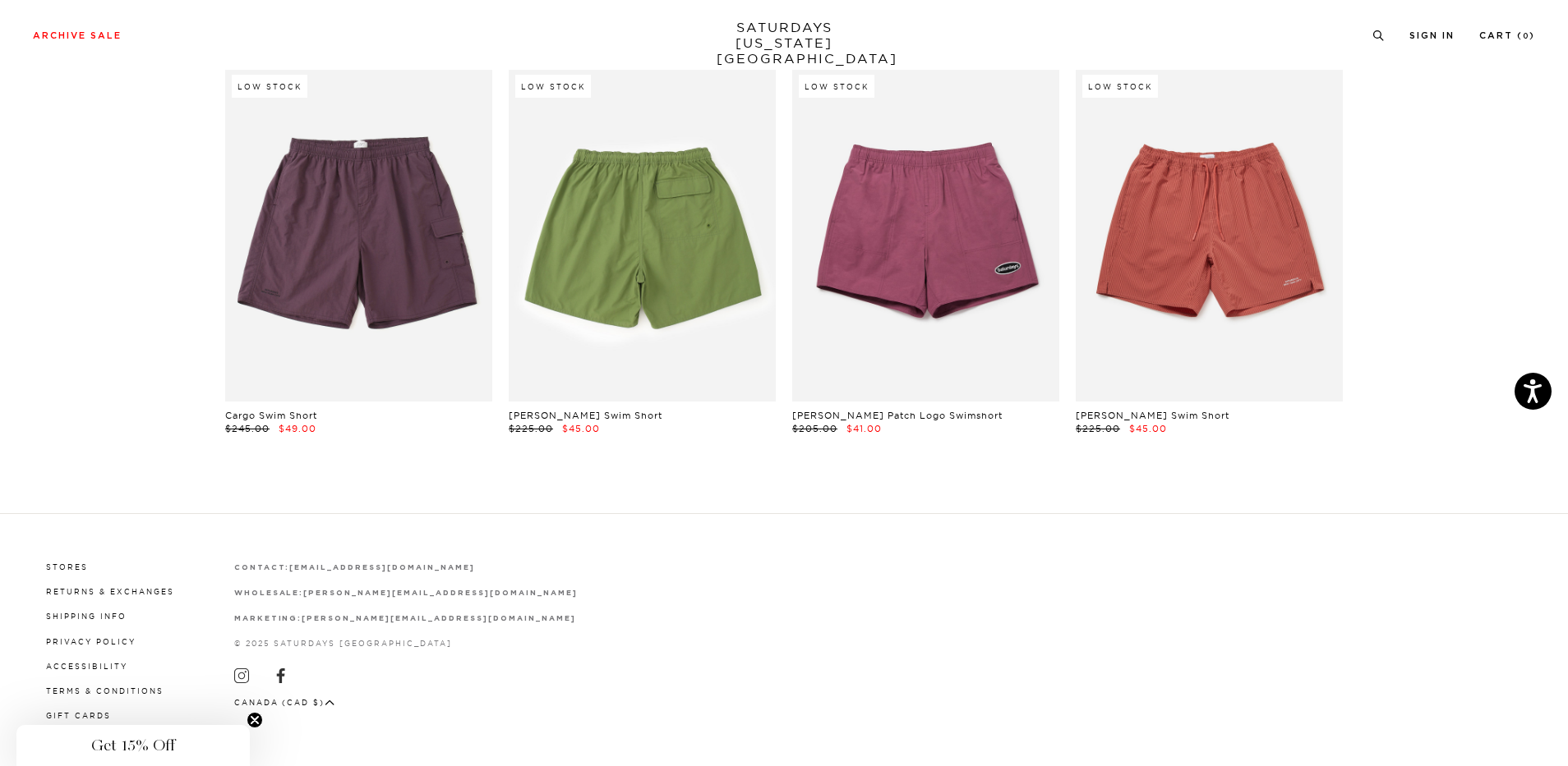
click at [685, 256] on link at bounding box center [642, 234] width 267 height 333
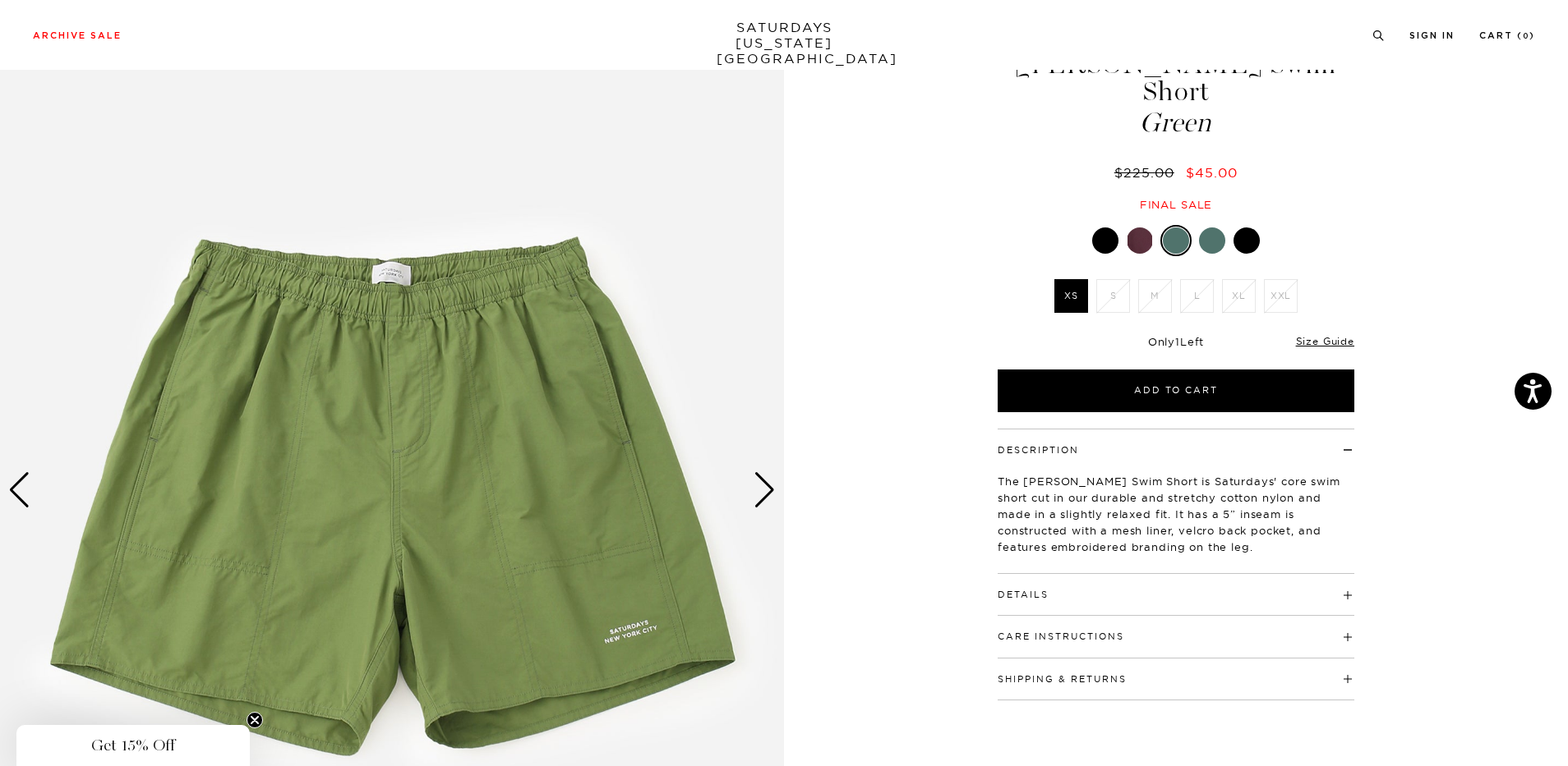
scroll to position [164, 0]
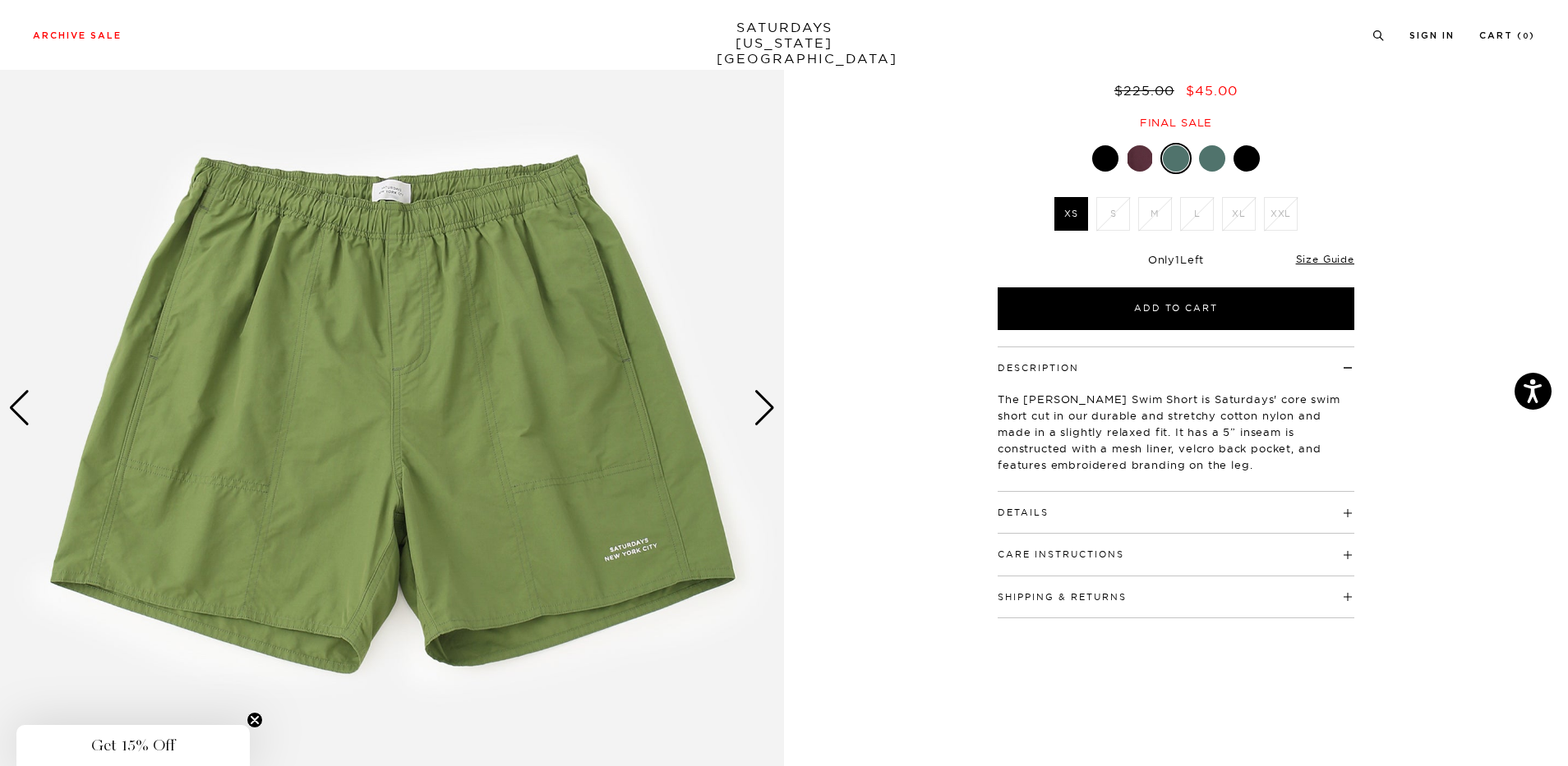
click at [1146, 146] on div at bounding box center [1139, 158] width 26 height 26
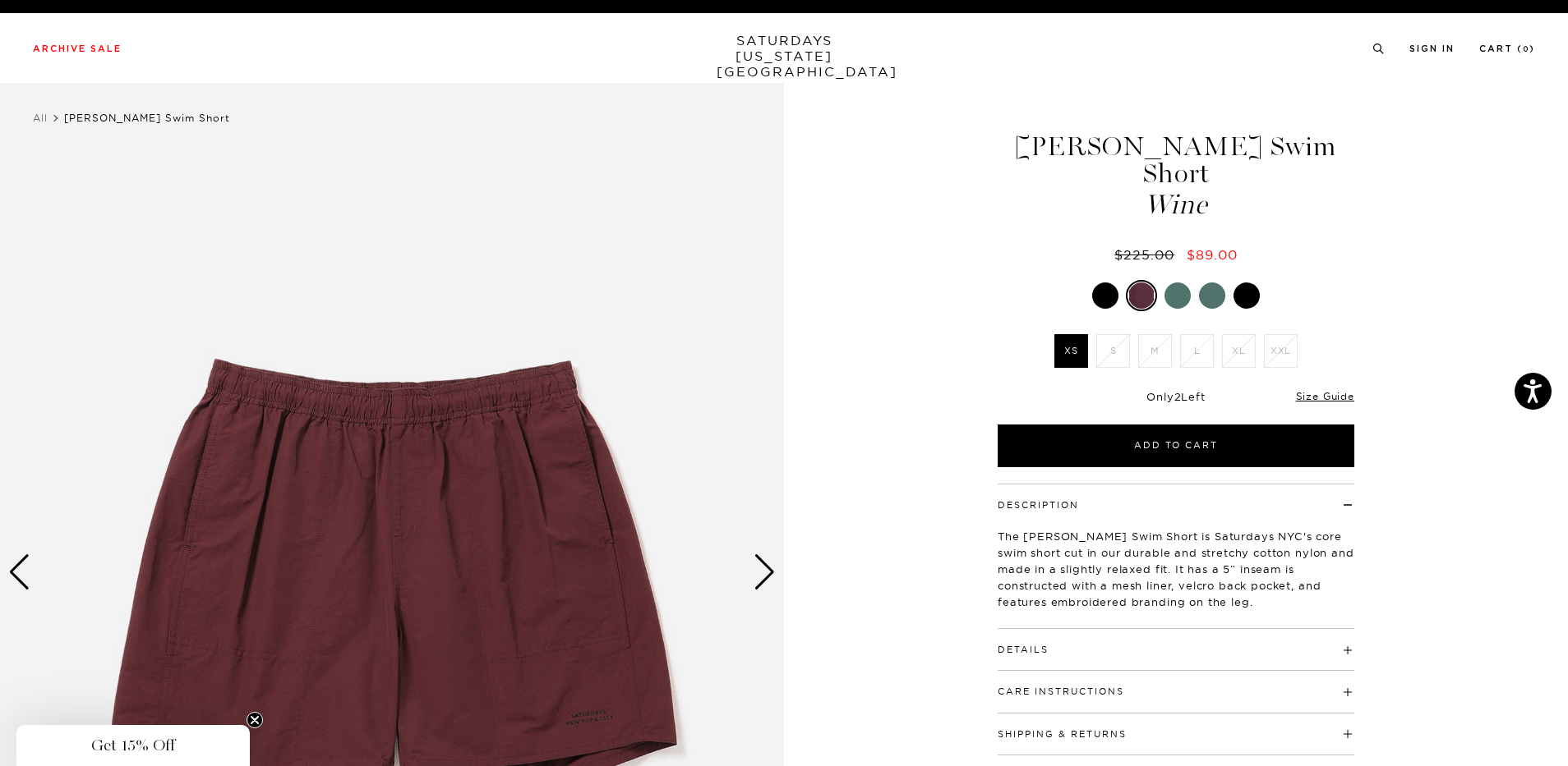
click at [1176, 283] on div at bounding box center [1177, 296] width 26 height 26
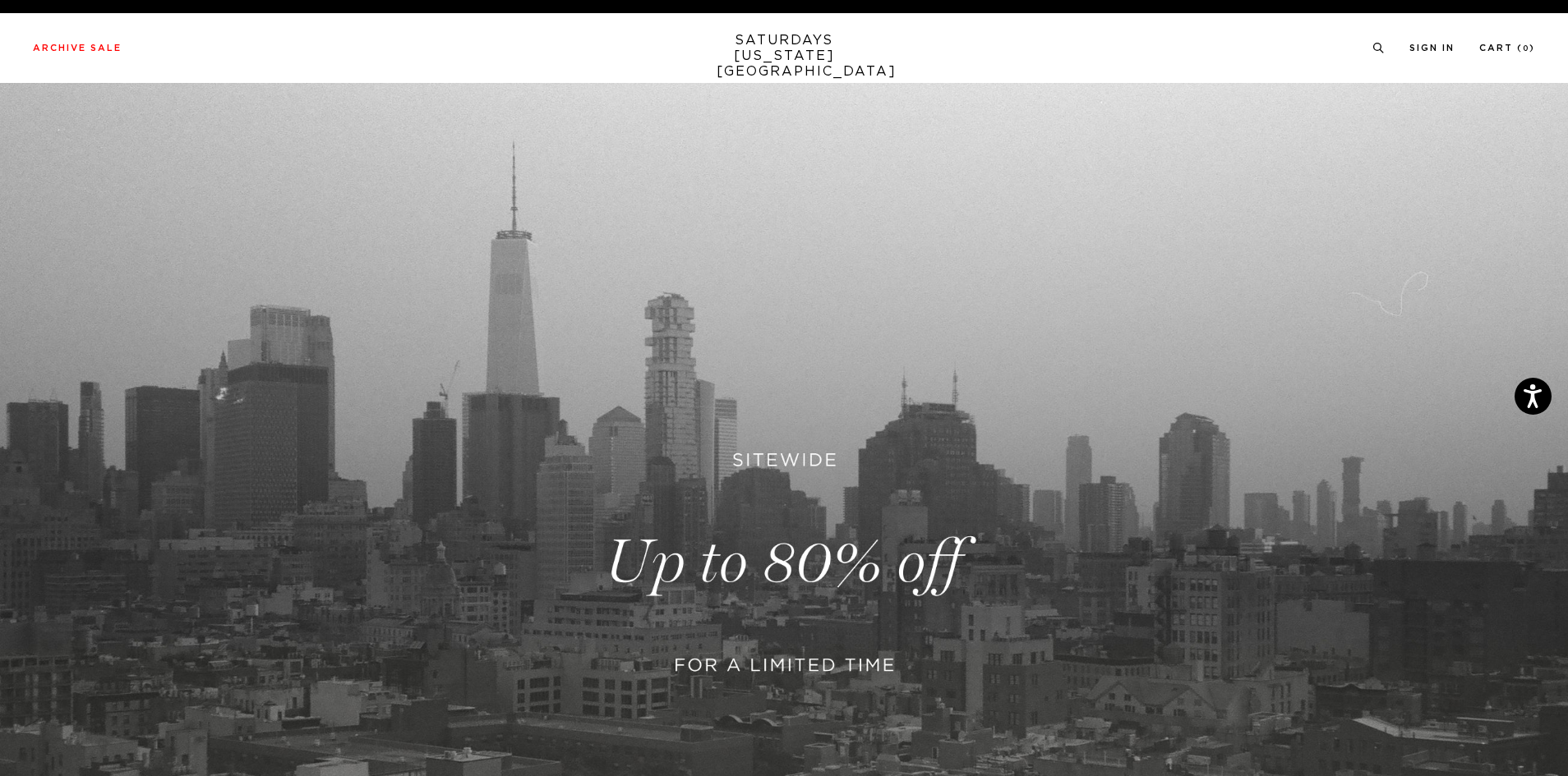
click at [798, 41] on link "SATURDAYS [US_STATE][GEOGRAPHIC_DATA]" at bounding box center [785, 56] width 136 height 47
click at [1529, 398] on icon "Open accessiBe: accessibility options, statement and help" at bounding box center [1533, 395] width 20 height 26
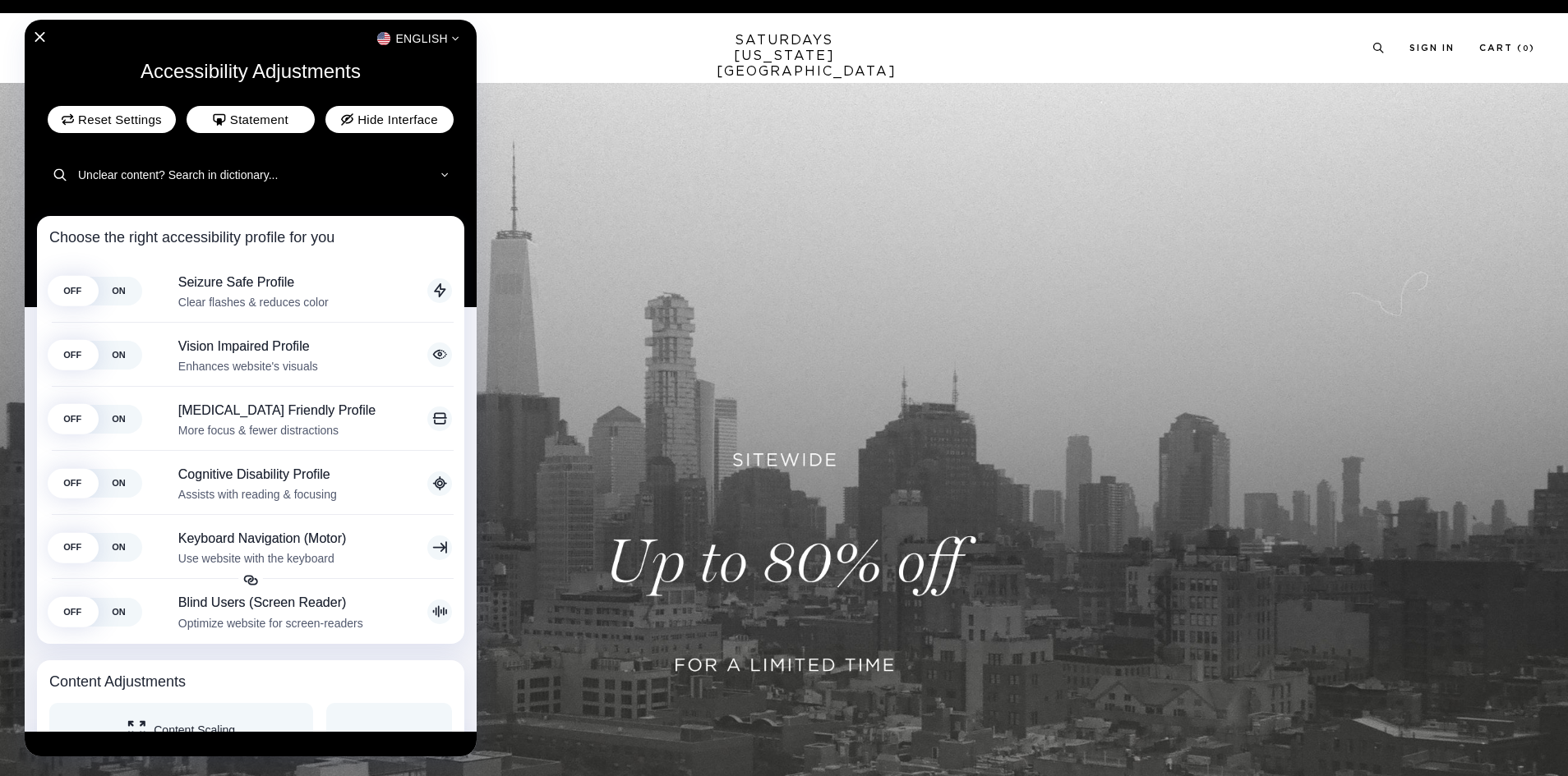
click at [803, 263] on div at bounding box center [784, 388] width 1568 height 776
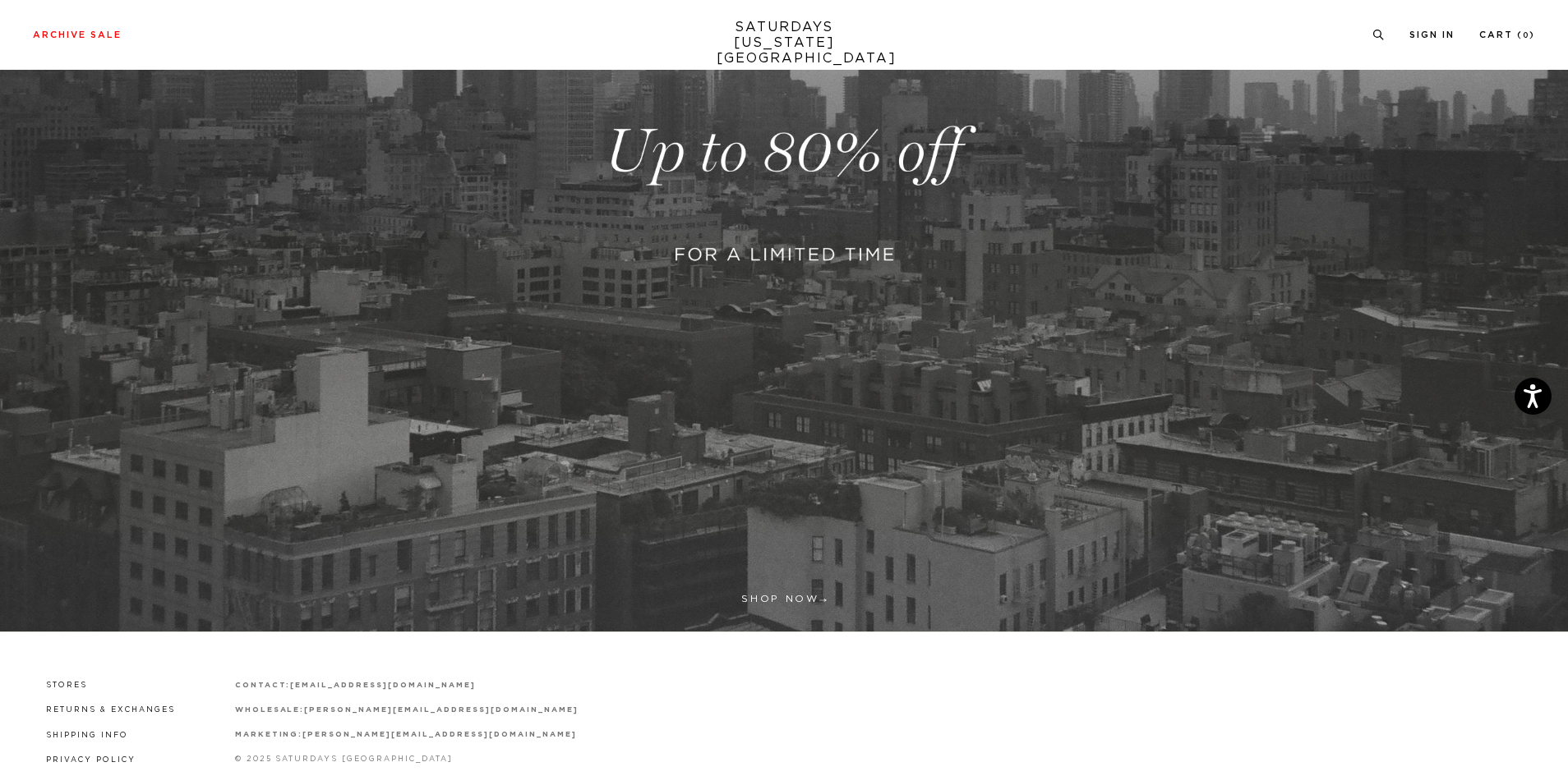
scroll to position [520, 0]
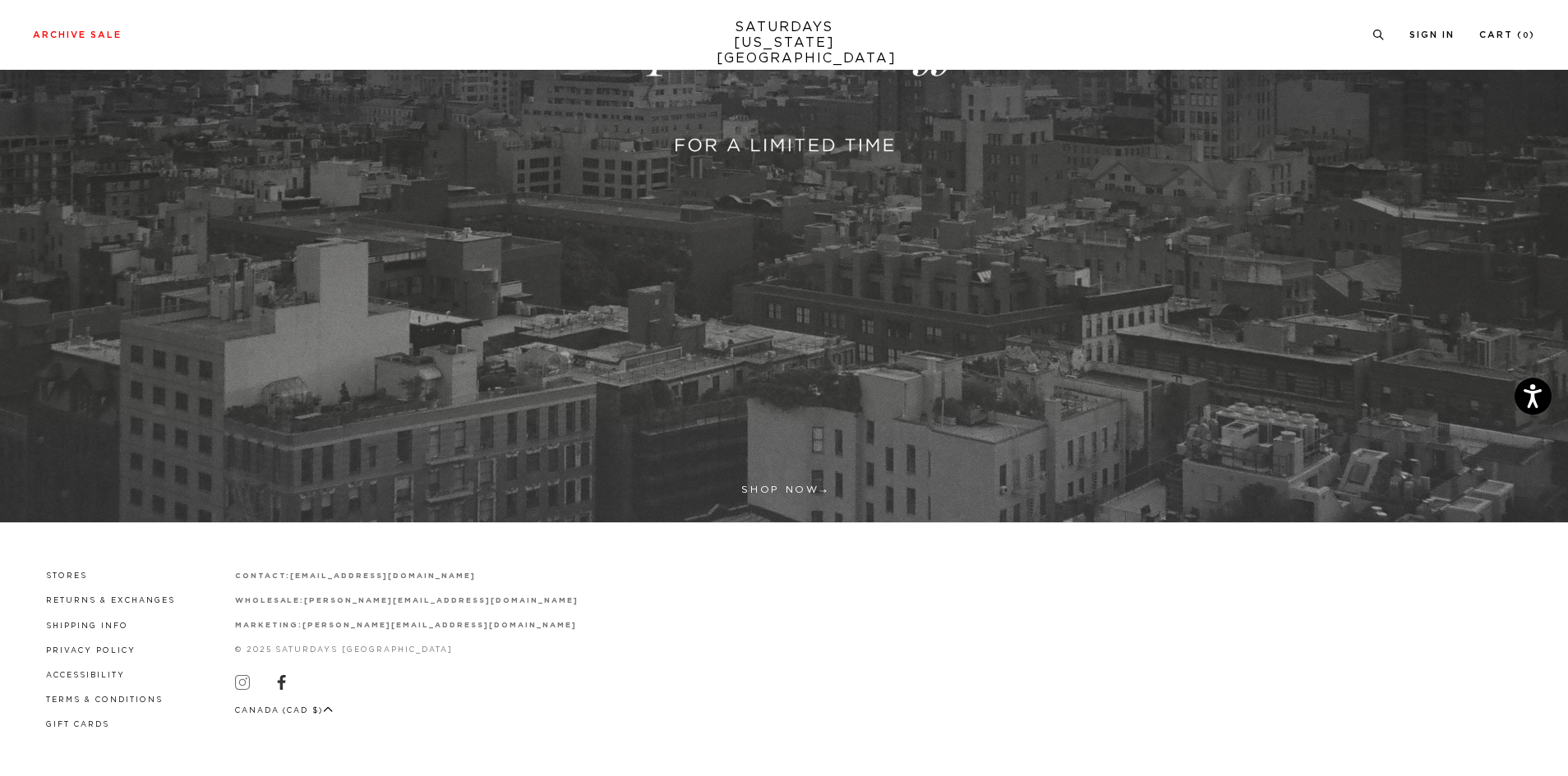
click at [238, 685] on icon at bounding box center [243, 682] width 15 height 15
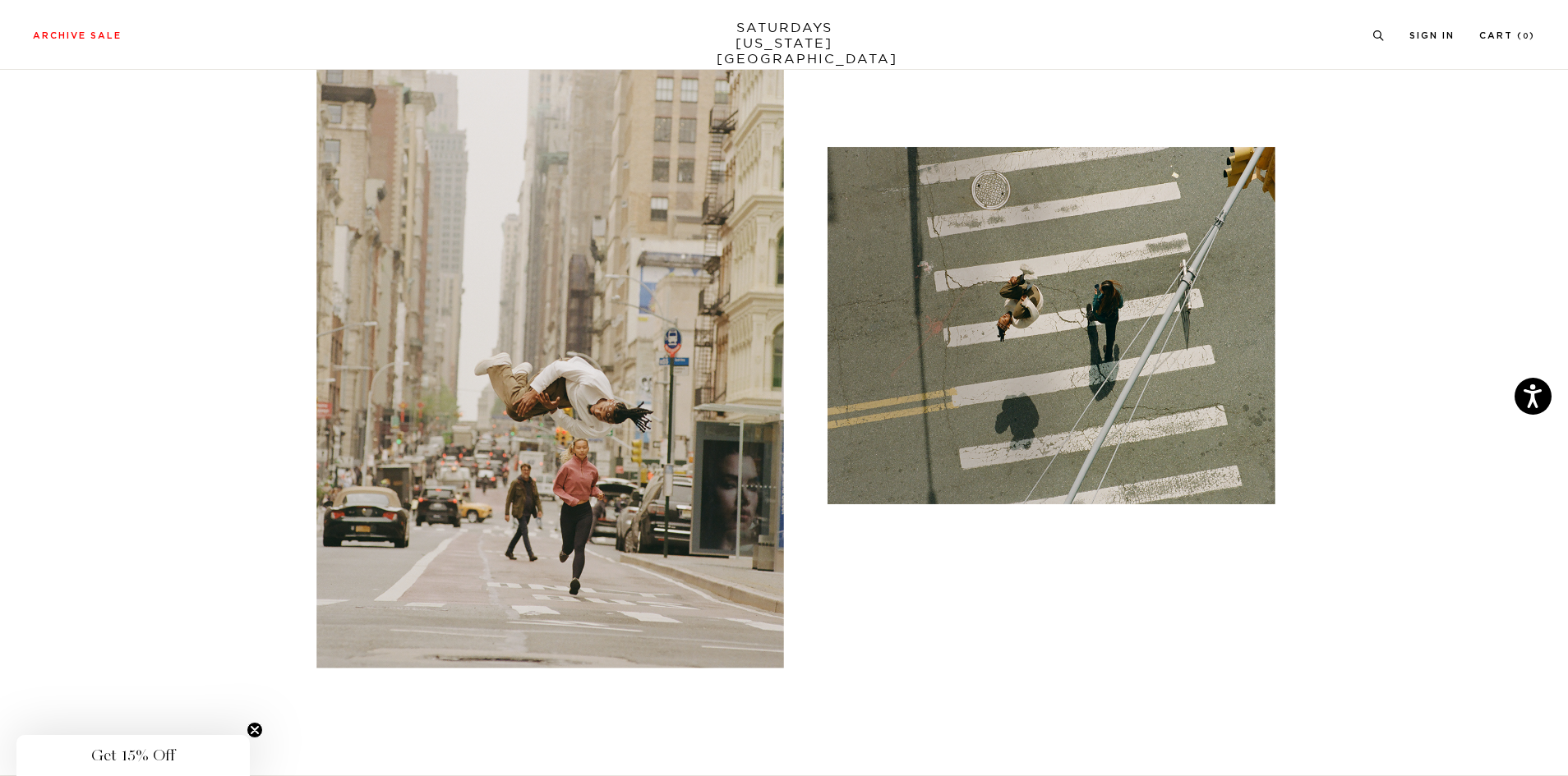
scroll to position [5149, 0]
